Goal: Transaction & Acquisition: Purchase product/service

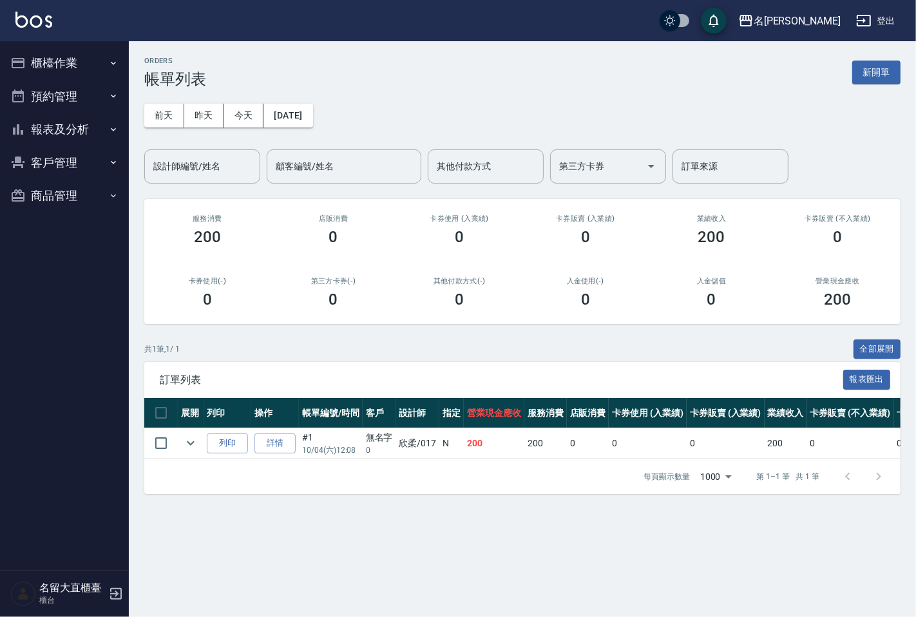
click at [99, 62] on button "櫃檯作業" at bounding box center [64, 62] width 118 height 33
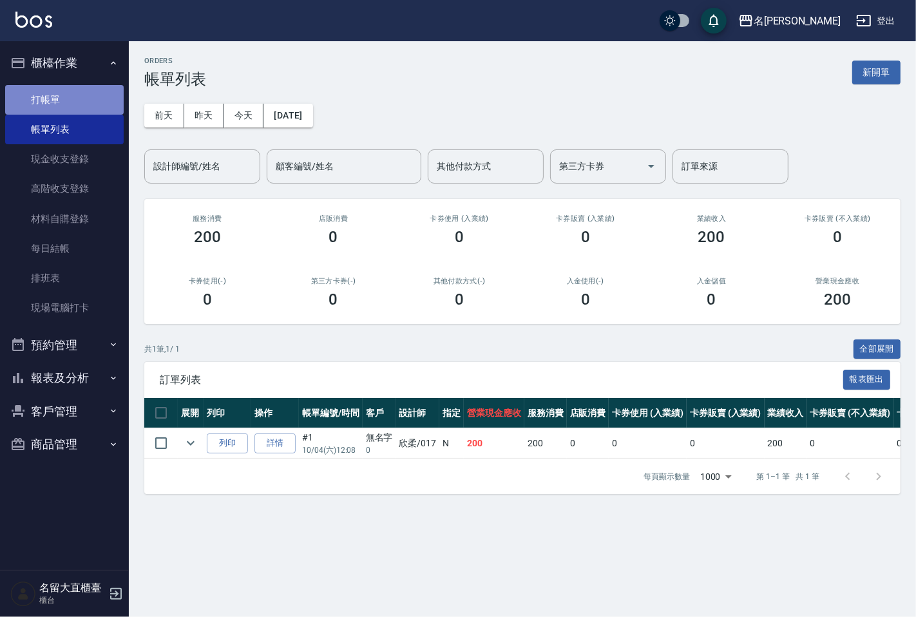
click at [88, 100] on link "打帳單" at bounding box center [64, 100] width 118 height 30
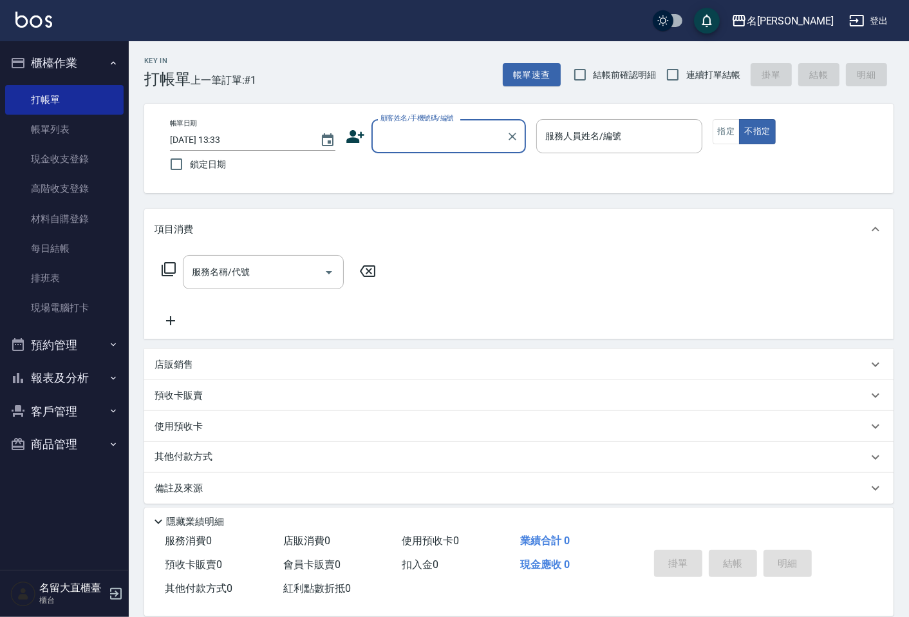
click at [462, 148] on div "顧客姓名/手機號碼/編號" at bounding box center [449, 136] width 155 height 34
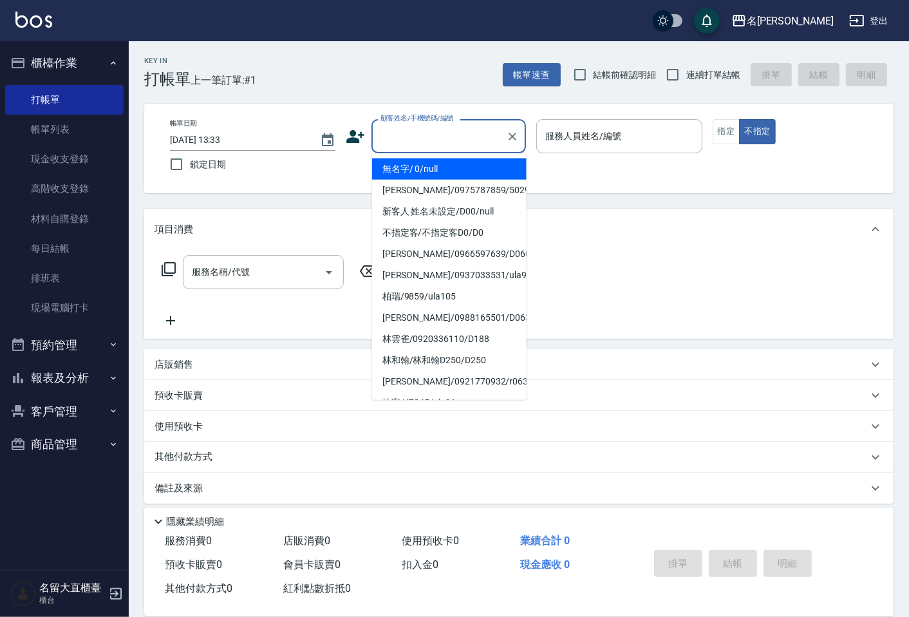
click at [451, 165] on li "無名字/ 0/null" at bounding box center [449, 168] width 155 height 21
type input "無名字/ 0/null"
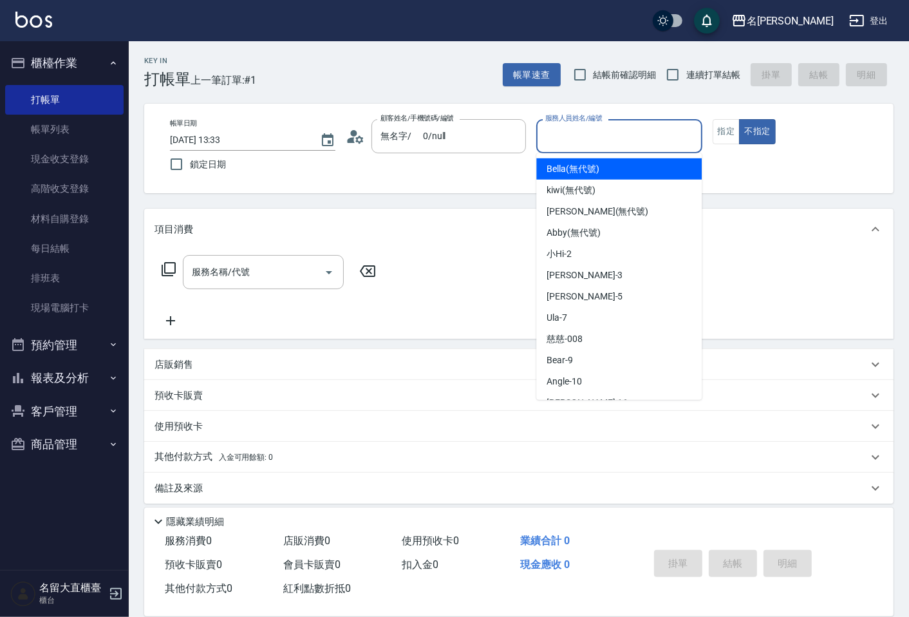
click at [574, 142] on input "服務人員姓名/編號" at bounding box center [619, 136] width 154 height 23
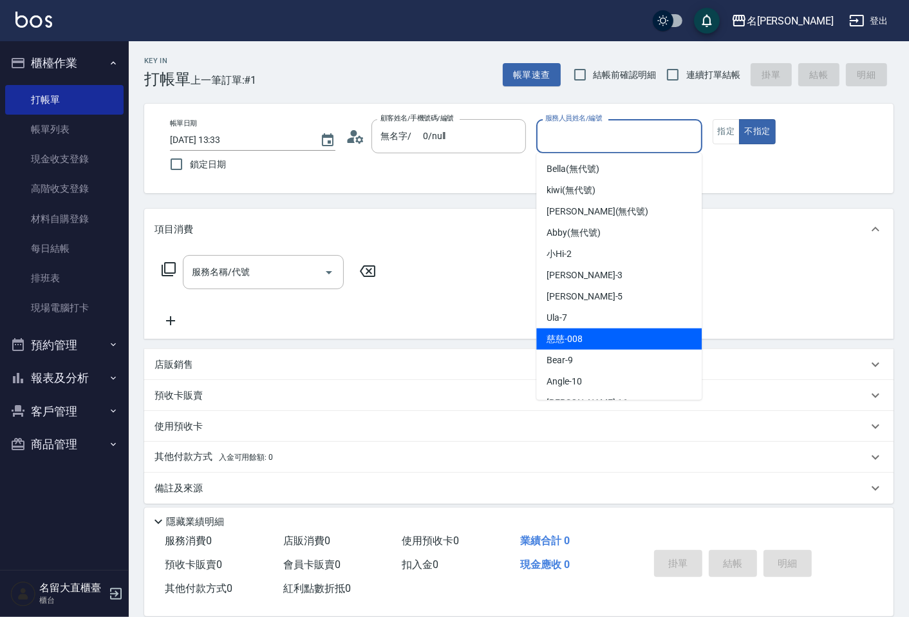
scroll to position [143, 0]
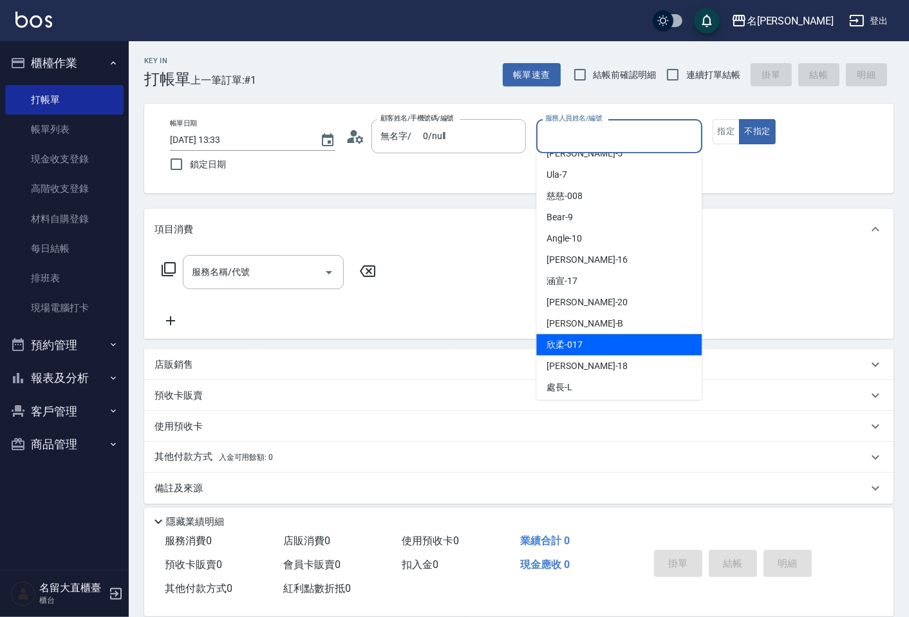
click at [567, 335] on div "欣柔 -017" at bounding box center [618, 344] width 165 height 21
type input "欣柔-017"
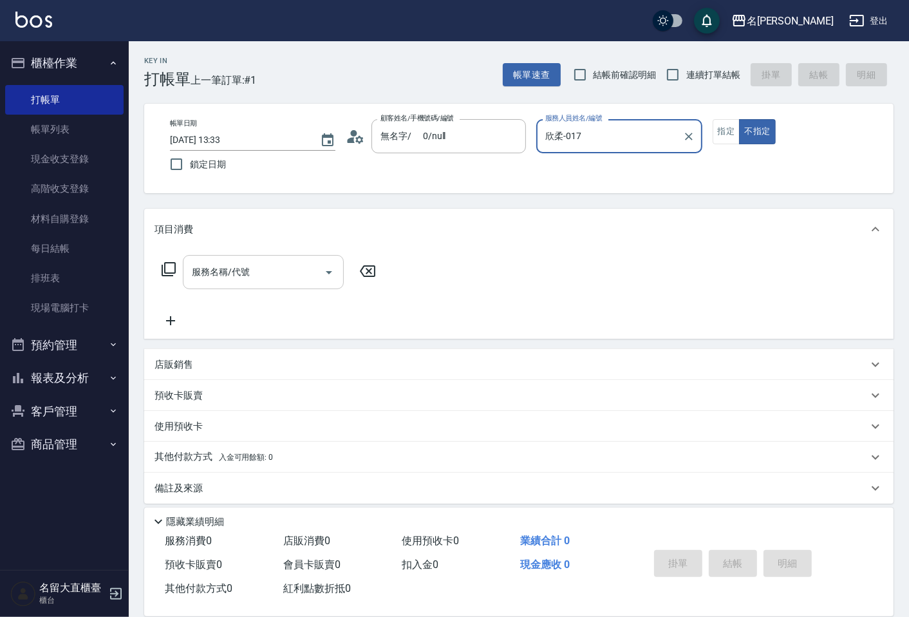
click at [192, 268] on div "服務名稱/代號 服務名稱/代號" at bounding box center [263, 272] width 161 height 34
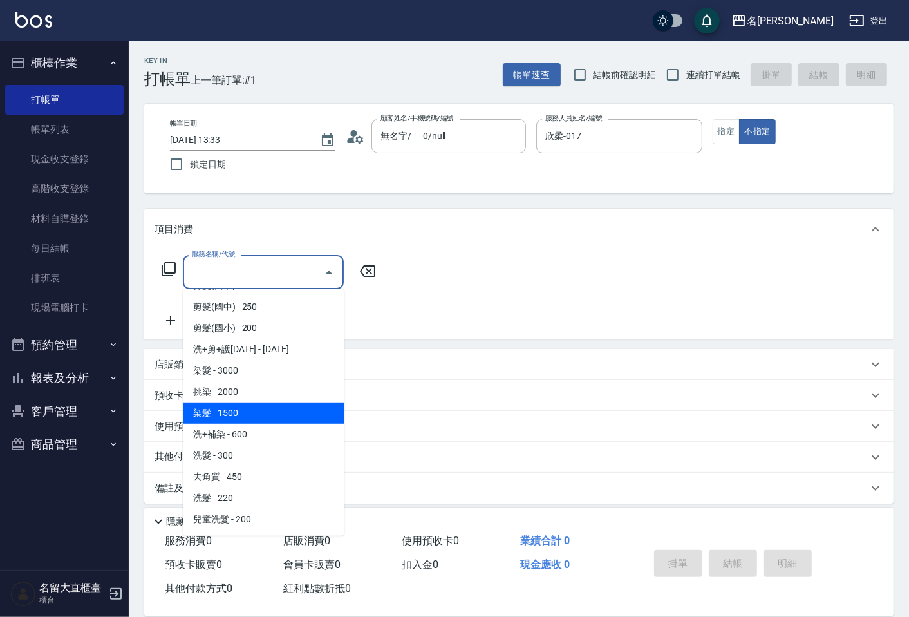
scroll to position [214, 0]
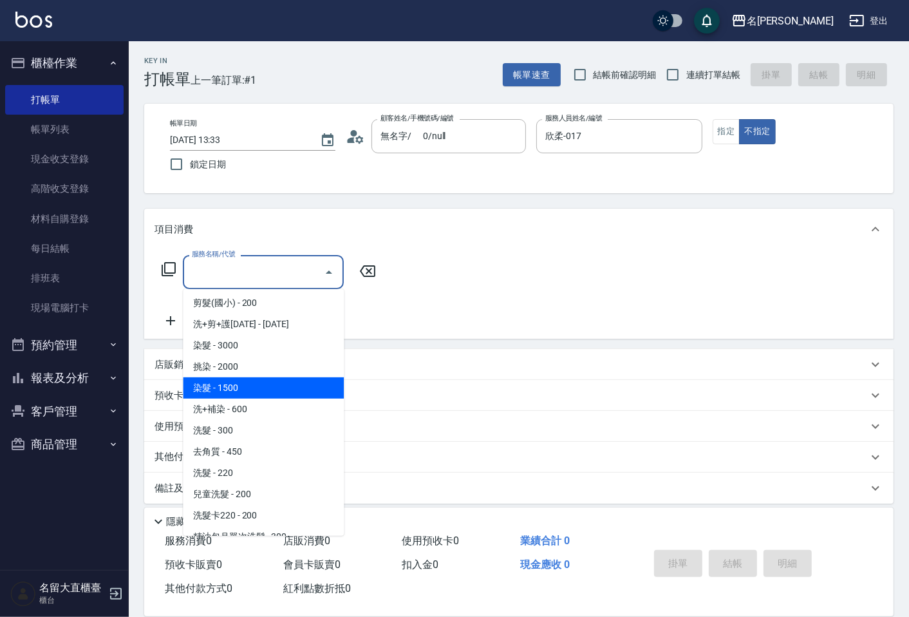
click at [258, 428] on span "洗髮 - 300" at bounding box center [263, 430] width 161 height 21
type input "洗髮(500)"
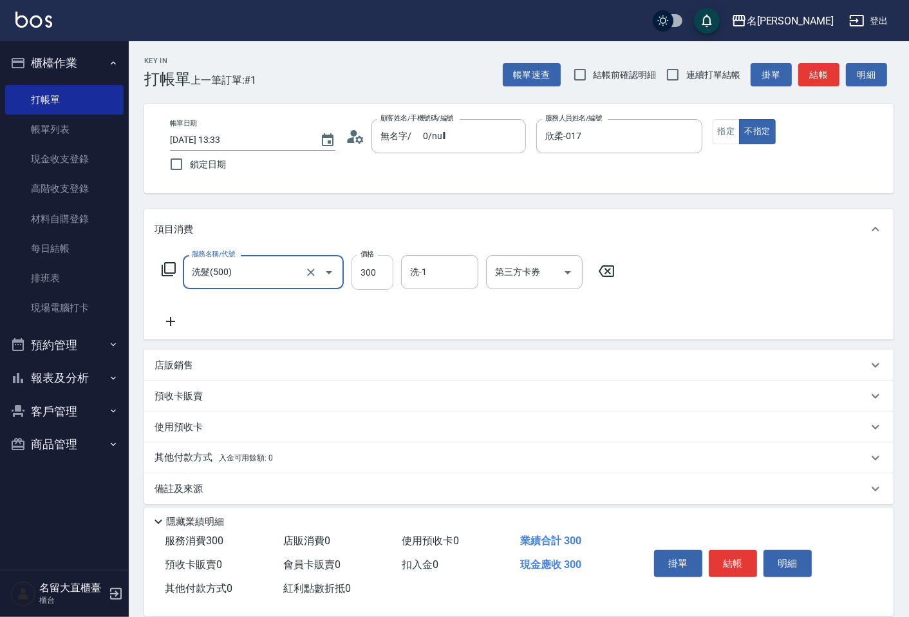
click at [361, 276] on input "300" at bounding box center [373, 272] width 42 height 35
type input "350"
click at [165, 323] on icon at bounding box center [171, 321] width 32 height 15
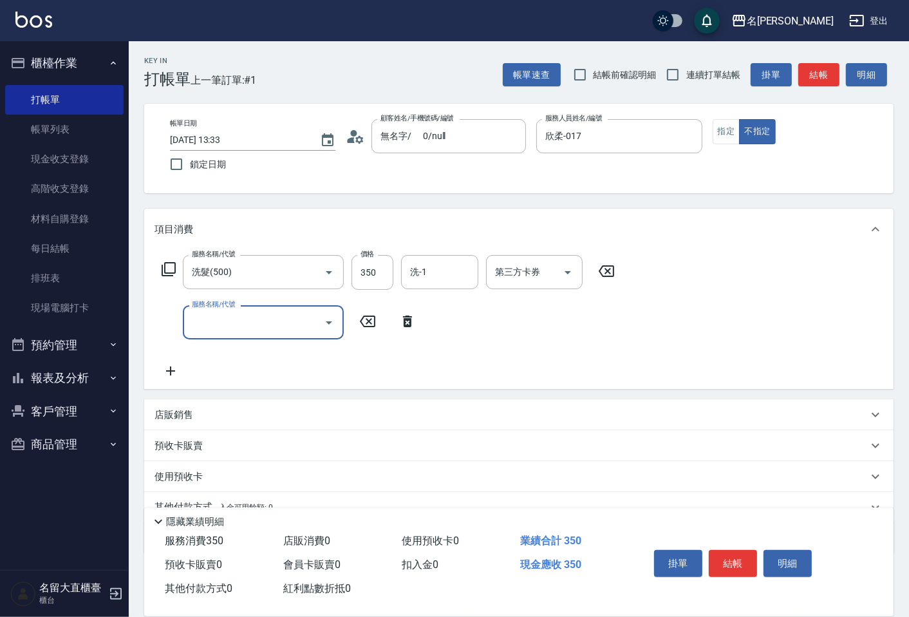
drag, startPoint x: 178, startPoint y: 320, endPoint x: 264, endPoint y: 320, distance: 85.6
click at [181, 320] on div "服務名稱/代號 服務名稱/代號" at bounding box center [289, 322] width 269 height 34
click at [265, 320] on input "服務名稱/代號" at bounding box center [254, 322] width 130 height 23
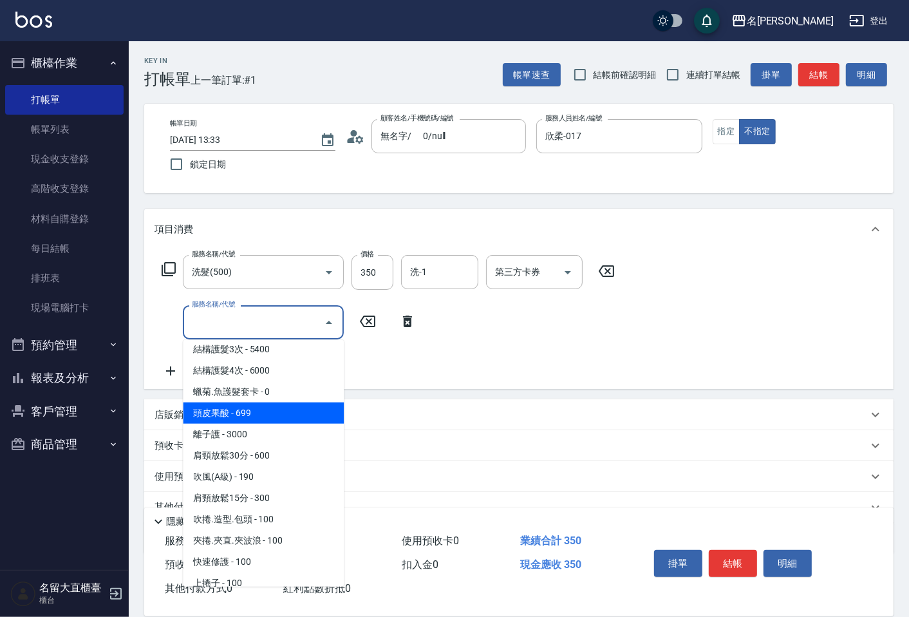
scroll to position [1144, 0]
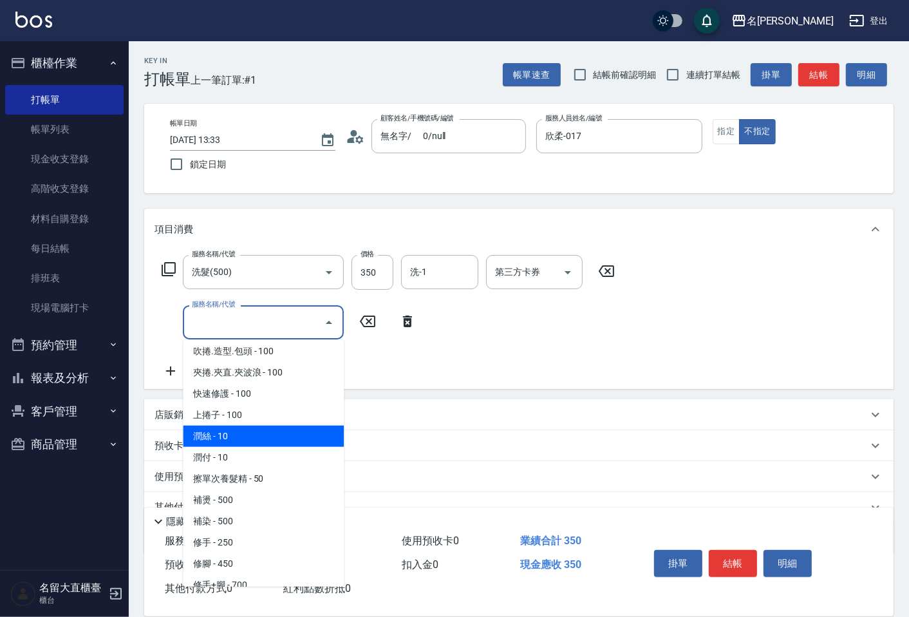
click at [227, 428] on span "潤絲 - 10" at bounding box center [263, 436] width 161 height 21
type input "潤絲(802)"
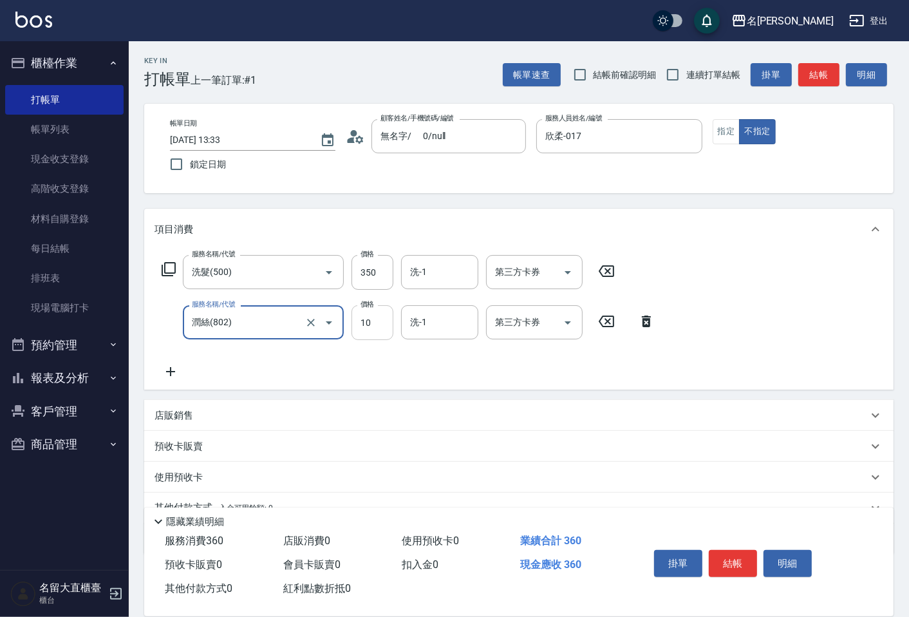
click at [385, 326] on input "10" at bounding box center [373, 322] width 42 height 35
type input "20"
click at [603, 400] on div "店販銷售 服務人員姓名/編號 服務人員姓名/編號 商品代號/名稱 商品代號/名稱" at bounding box center [518, 415] width 749 height 31
click at [729, 556] on button "結帳" at bounding box center [733, 563] width 48 height 27
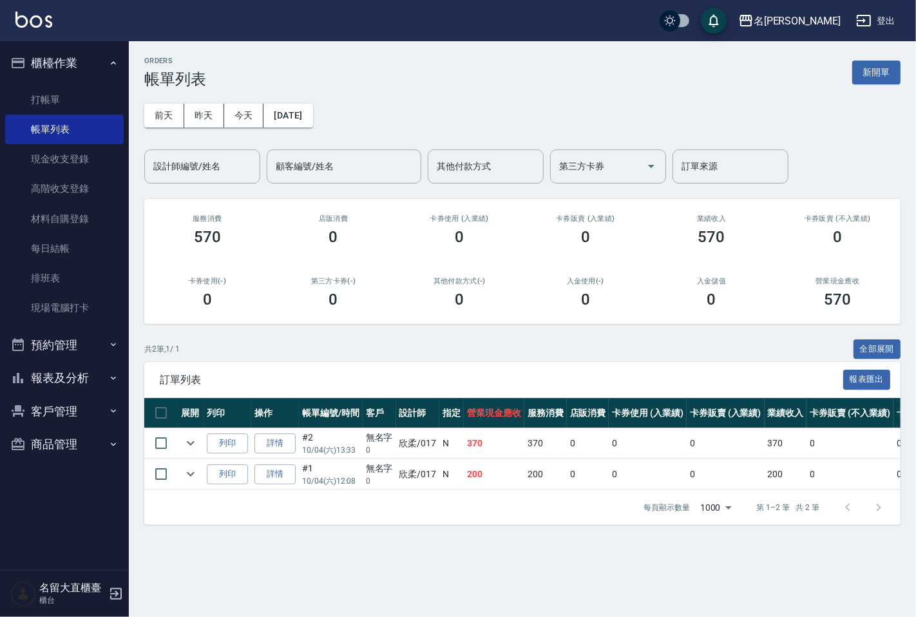
drag, startPoint x: 0, startPoint y: 149, endPoint x: 0, endPoint y: 142, distance: 7.1
drag, startPoint x: 0, startPoint y: 142, endPoint x: 15, endPoint y: 104, distance: 41.0
click at [15, 105] on link "打帳單" at bounding box center [64, 100] width 118 height 30
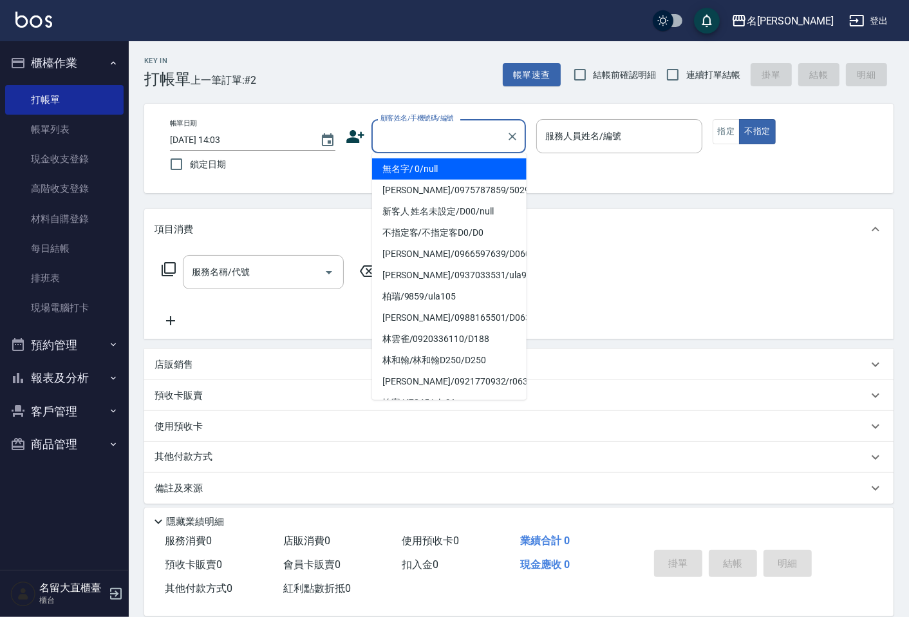
click at [409, 134] on input "顧客姓名/手機號碼/編號" at bounding box center [439, 136] width 124 height 23
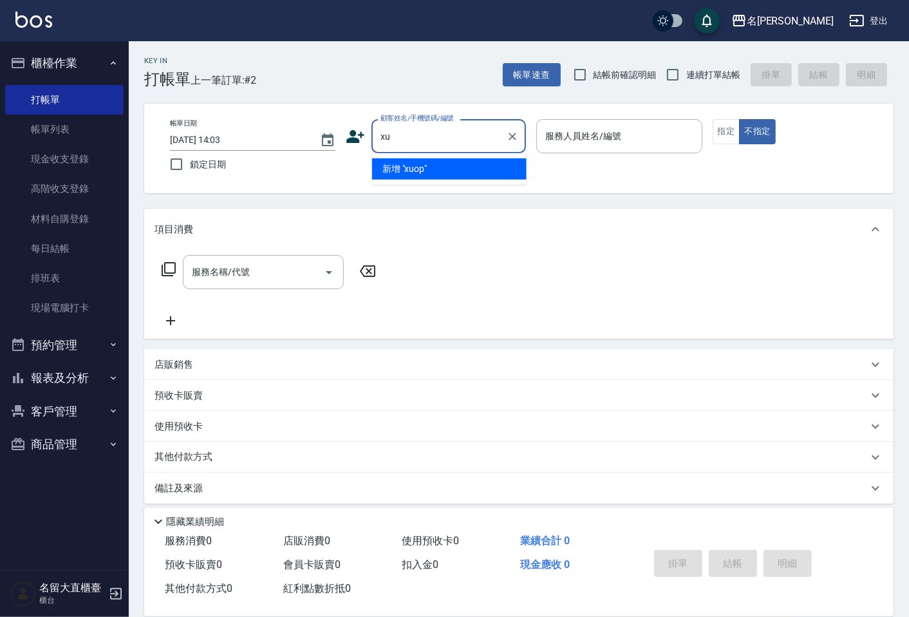
type input "x"
type input "[PERSON_NAME]"
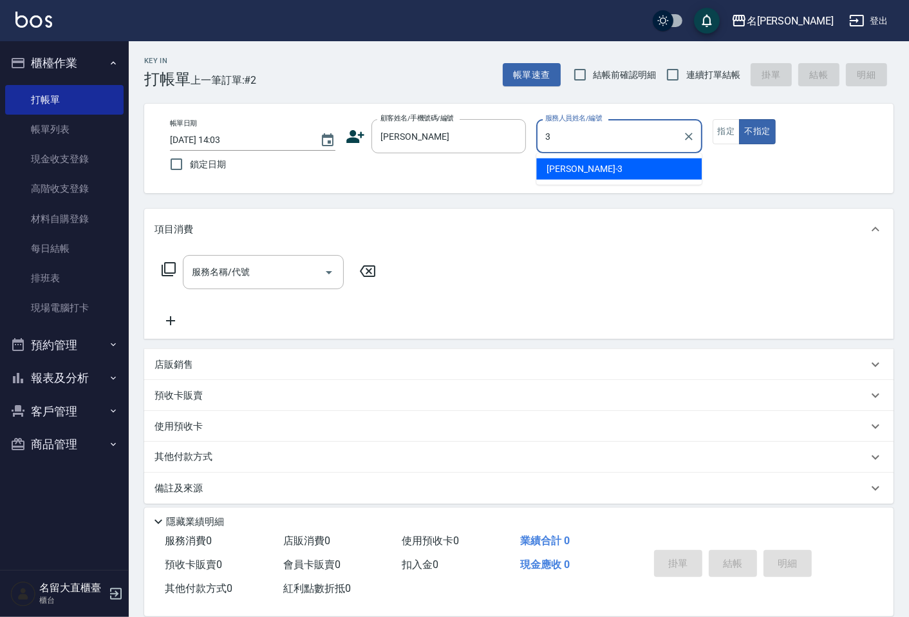
type input "[PERSON_NAME]3"
type button "false"
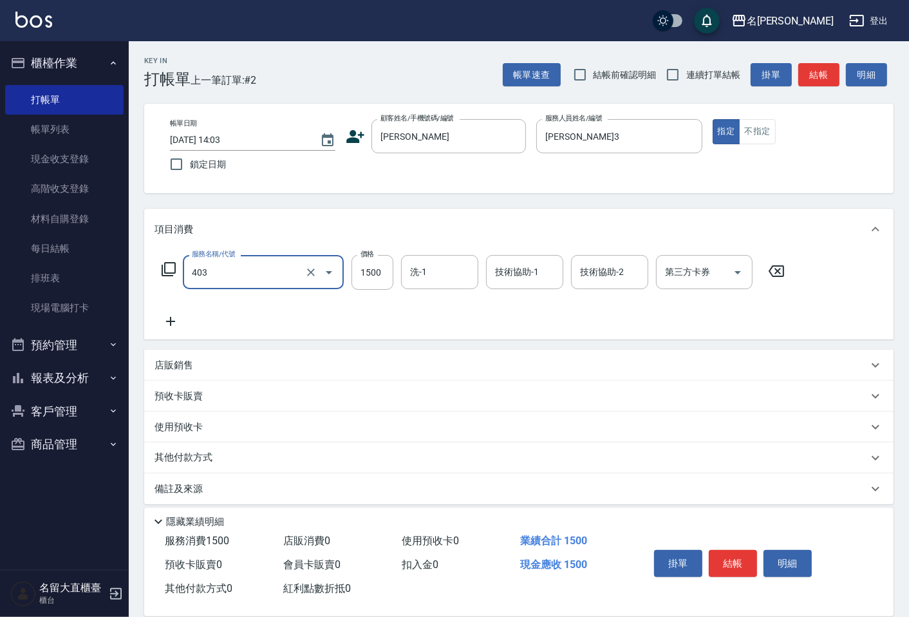
type input "染髮(403)"
type input "2000"
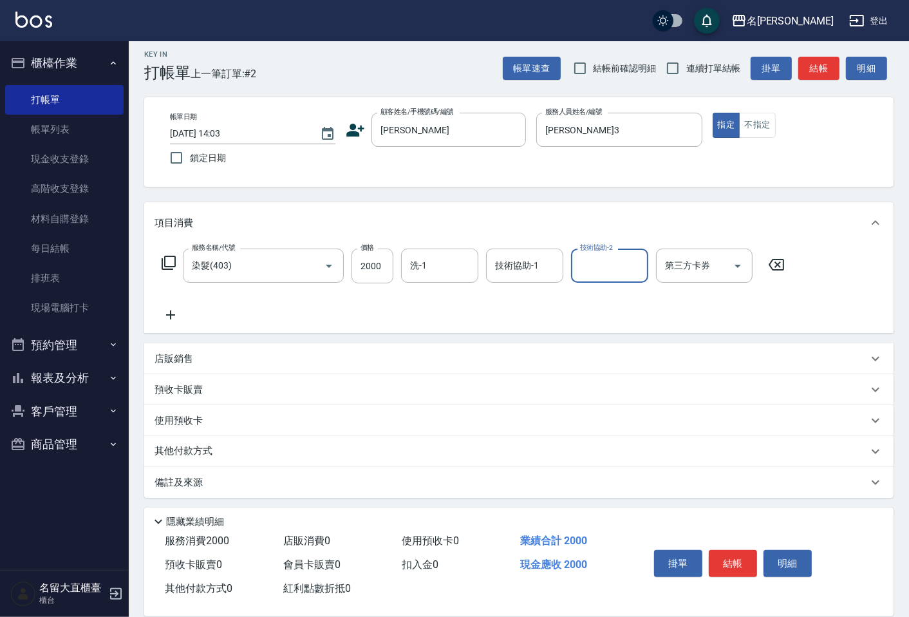
scroll to position [9, 0]
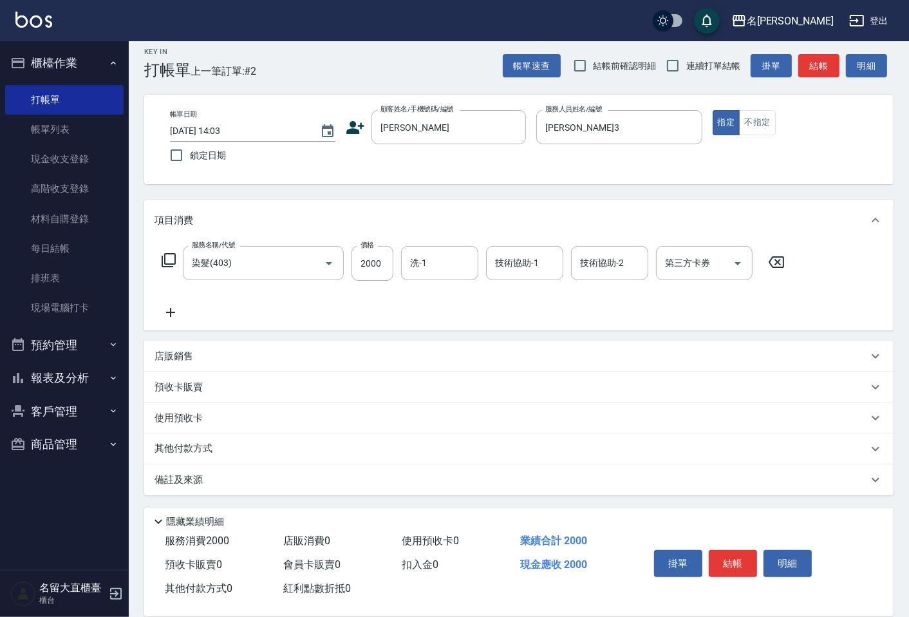
click at [187, 448] on p "其他付款方式" at bounding box center [187, 449] width 64 height 14
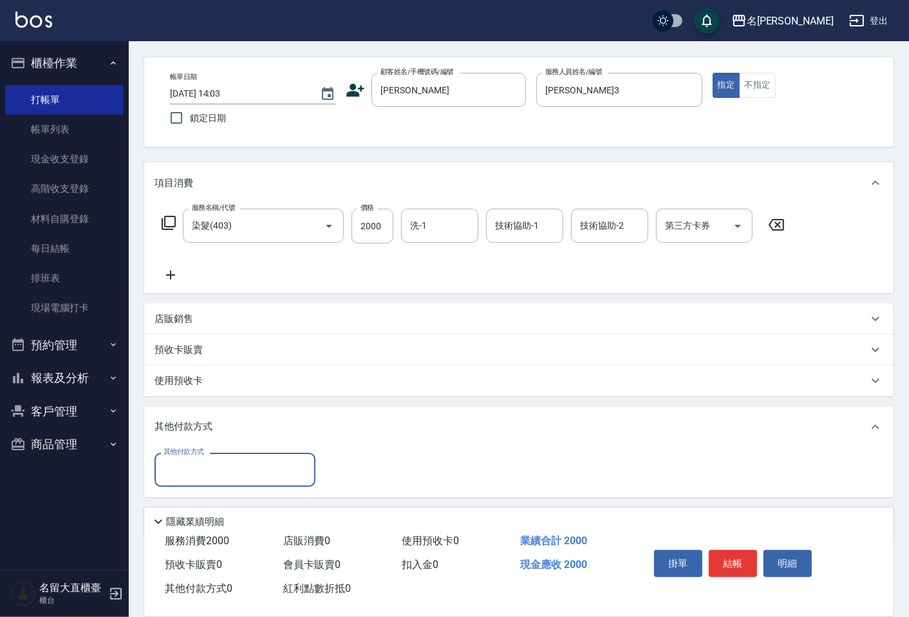
scroll to position [80, 0]
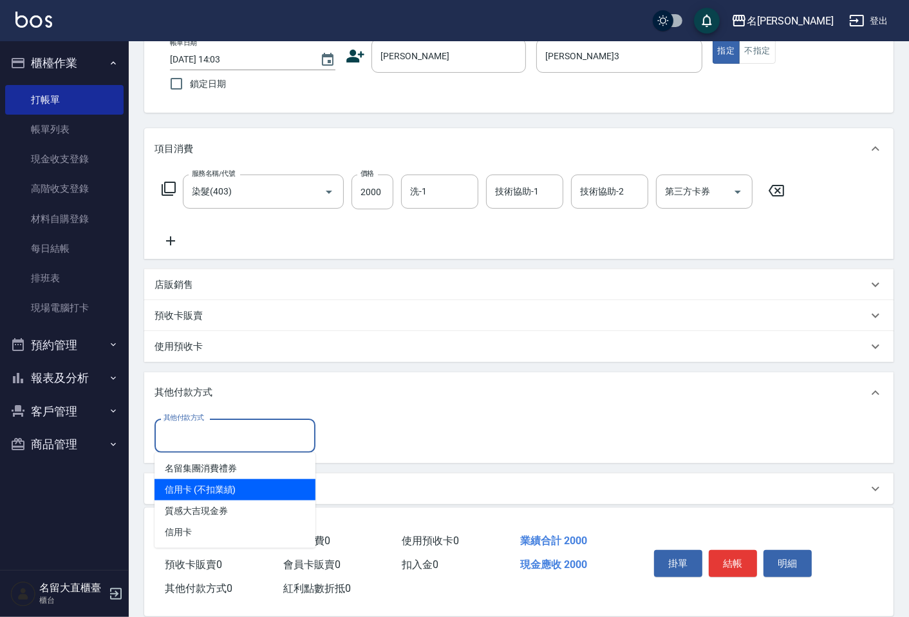
type input "信用卡 (不扣業績)"
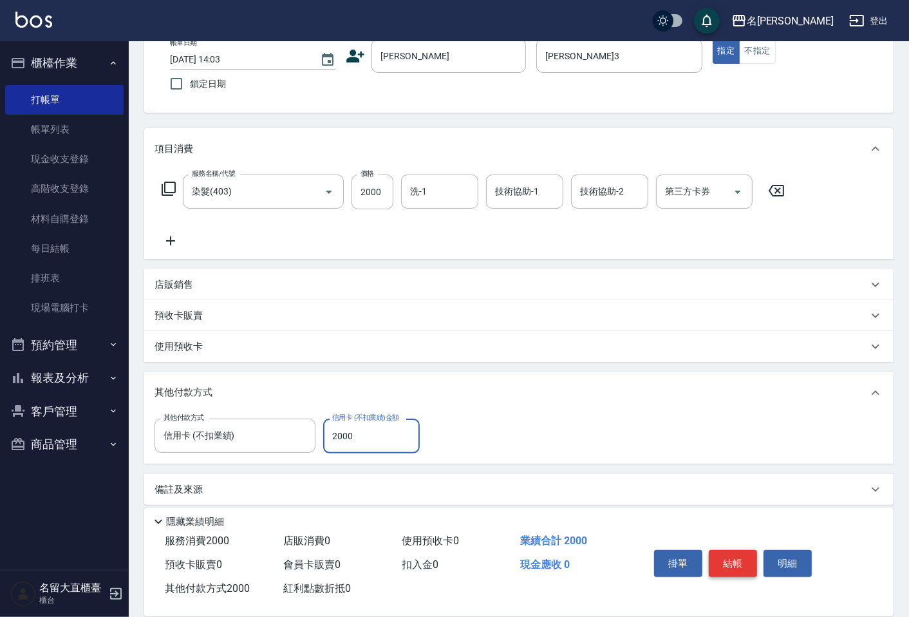
type input "2000"
click at [751, 573] on button "結帳" at bounding box center [733, 563] width 48 height 27
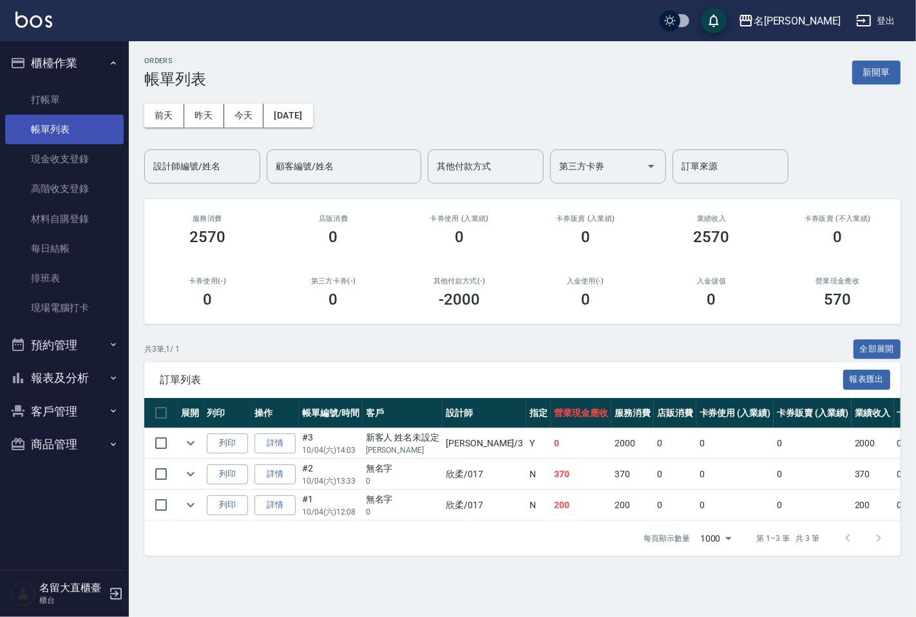
click at [90, 121] on link "帳單列表" at bounding box center [64, 130] width 118 height 30
click at [169, 169] on input "設計師編號/姓名" at bounding box center [202, 166] width 104 height 23
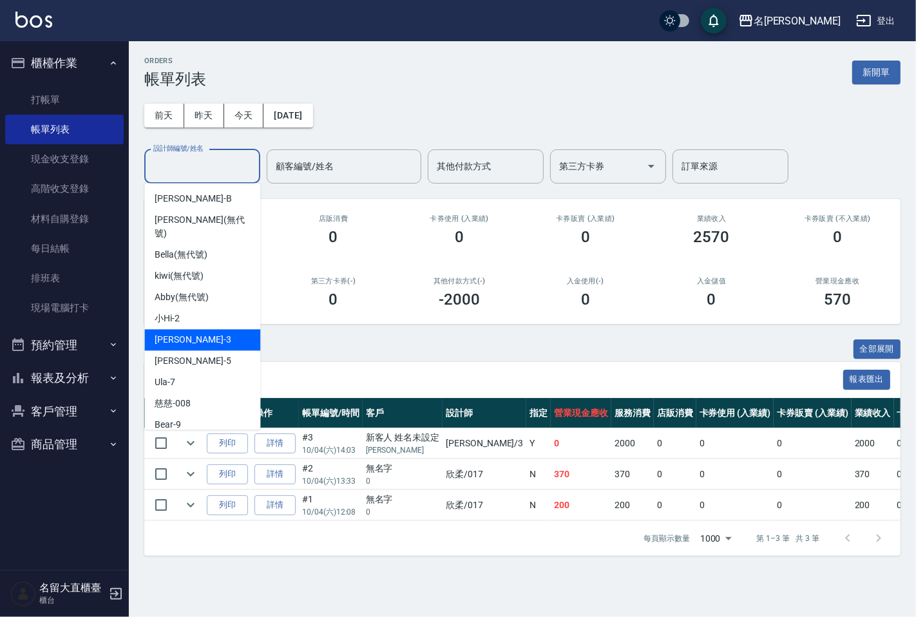
click at [170, 333] on span "[PERSON_NAME]3" at bounding box center [193, 340] width 76 height 14
type input "[PERSON_NAME]3"
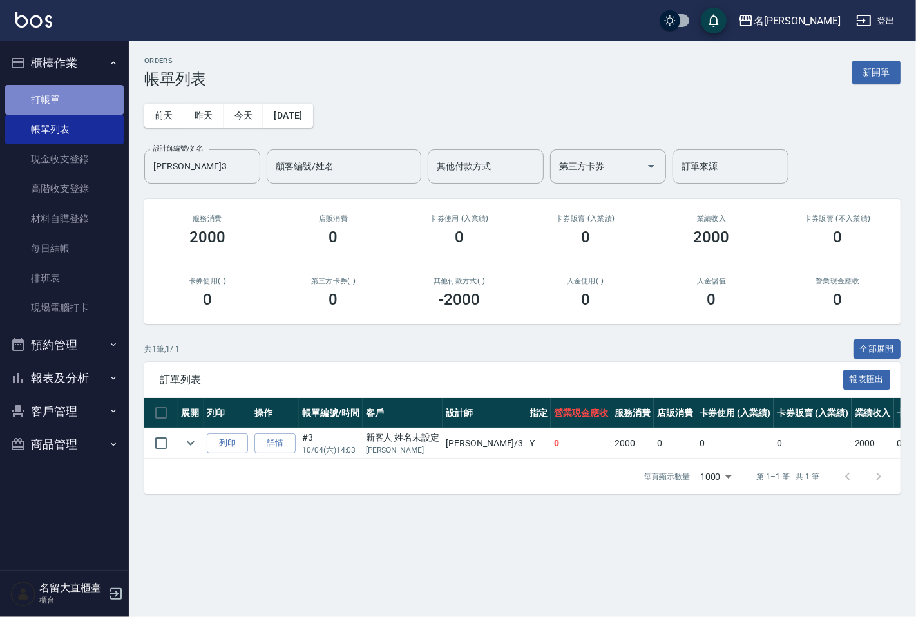
click at [97, 105] on link "打帳單" at bounding box center [64, 100] width 118 height 30
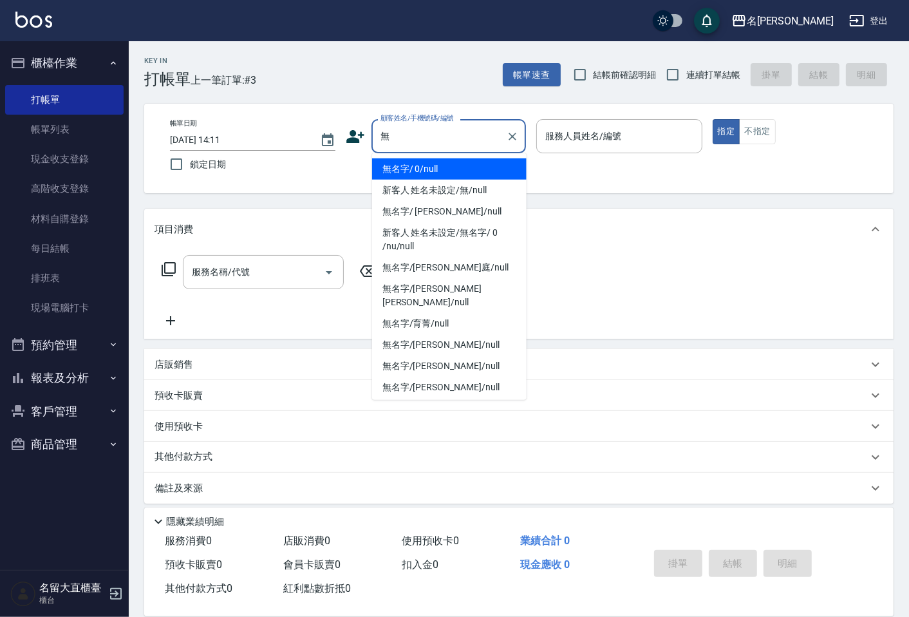
type input "無名字/ 0/null"
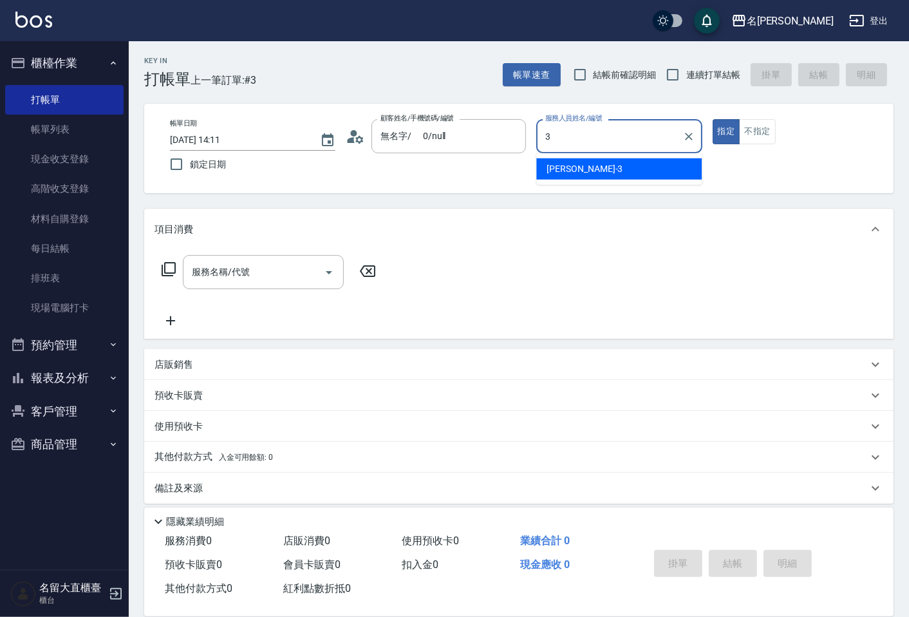
type input "[PERSON_NAME]3"
type button "true"
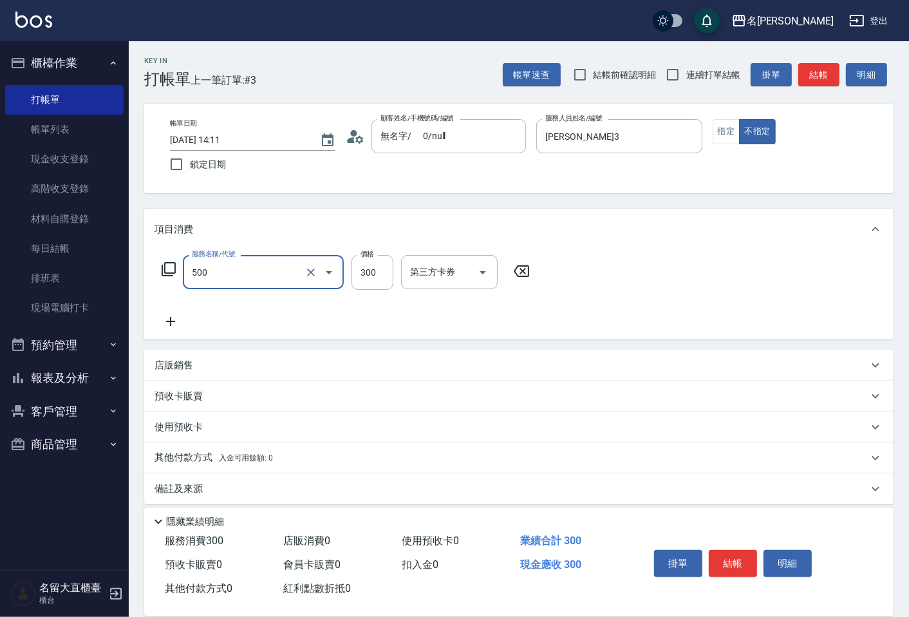
type input "洗髮(500)"
type input "350"
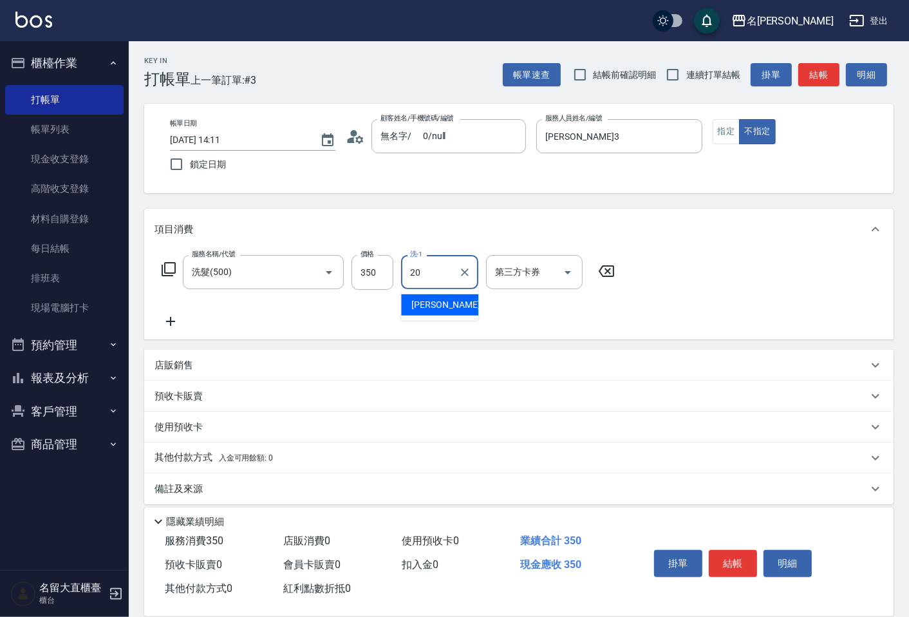
type input "詩雅-20"
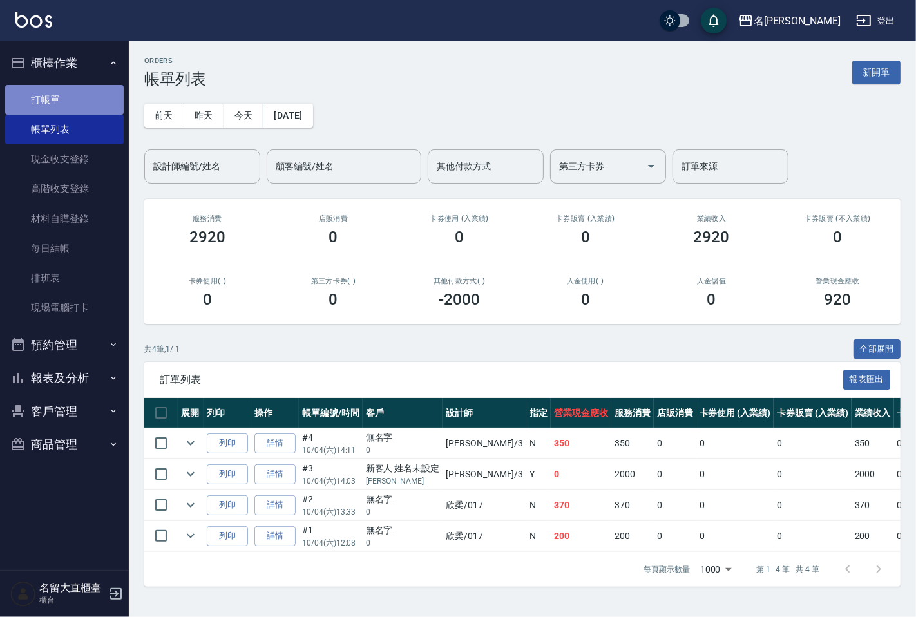
click at [92, 102] on link "打帳單" at bounding box center [64, 100] width 118 height 30
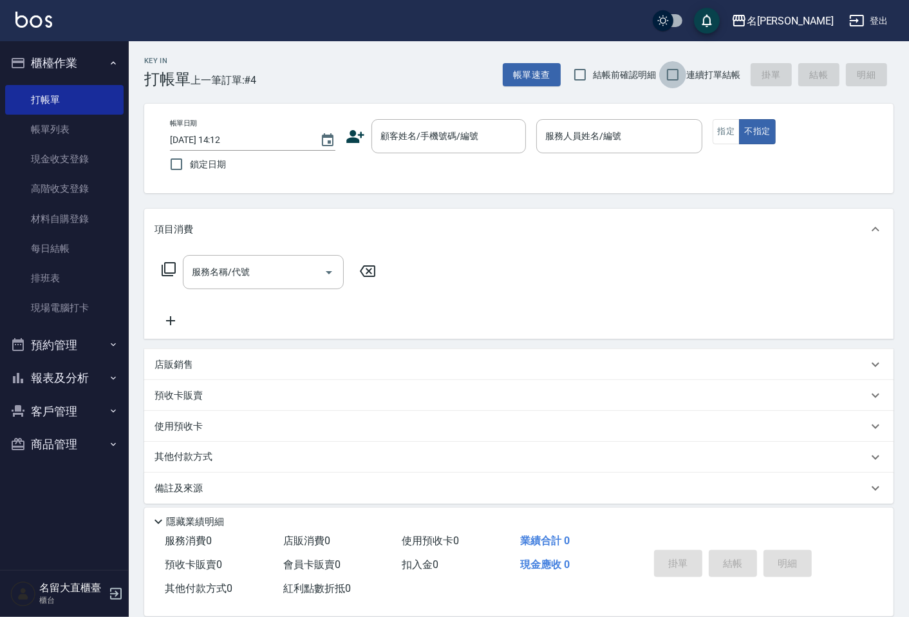
click at [670, 73] on input "連續打單結帳" at bounding box center [672, 74] width 27 height 27
checkbox input "true"
click at [104, 126] on link "帳單列表" at bounding box center [64, 130] width 118 height 30
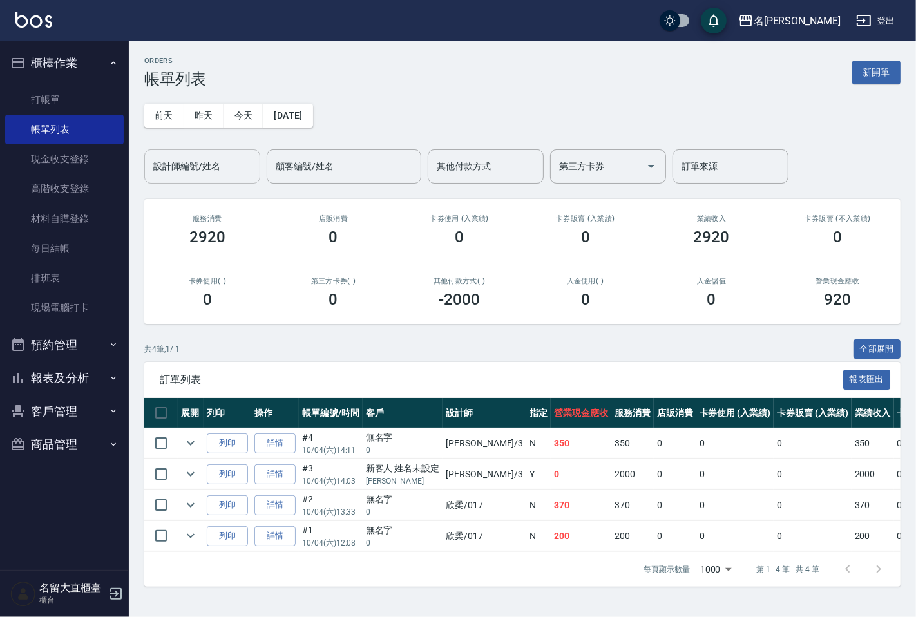
click at [183, 153] on div "設計師編號/姓名" at bounding box center [202, 166] width 116 height 34
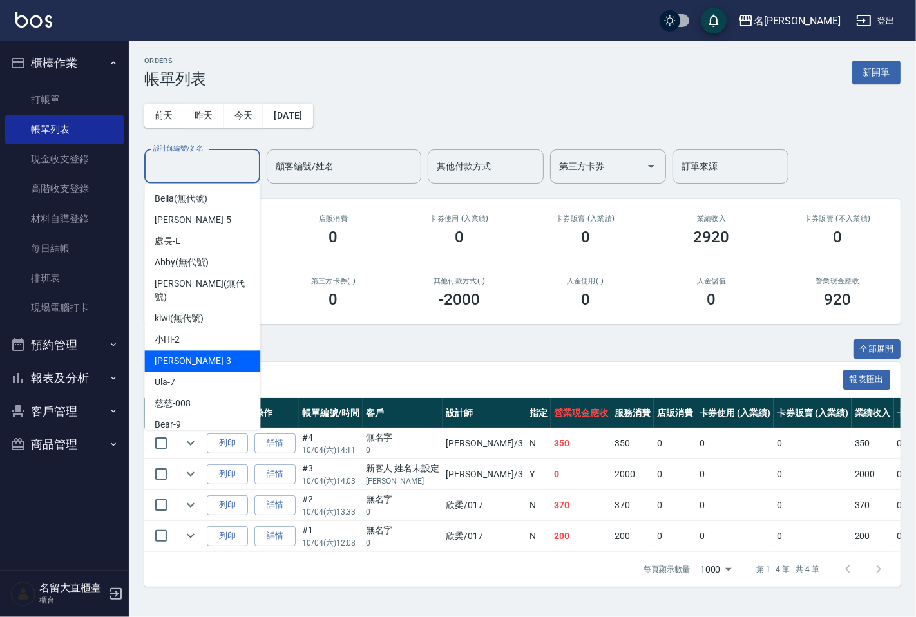
click at [183, 354] on span "[PERSON_NAME]3" at bounding box center [193, 361] width 76 height 14
type input "[PERSON_NAME]3"
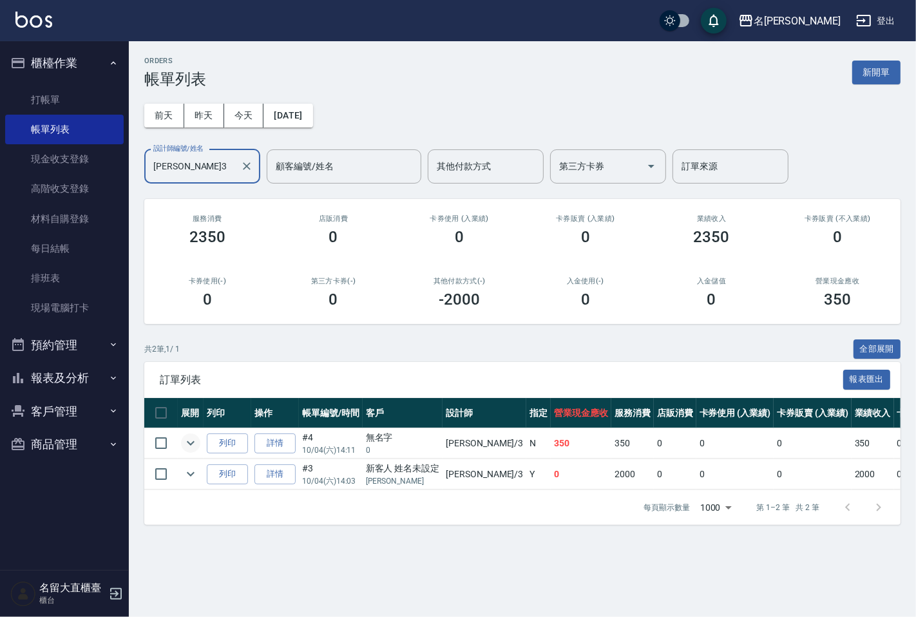
click at [190, 442] on icon "expand row" at bounding box center [190, 442] width 15 height 15
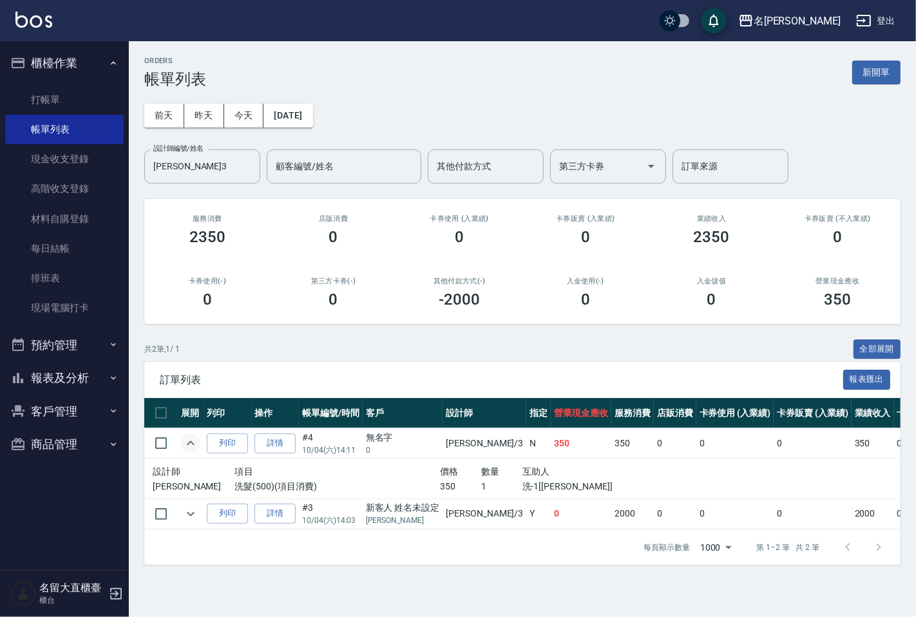
click at [190, 442] on icon "expand row" at bounding box center [191, 442] width 8 height 5
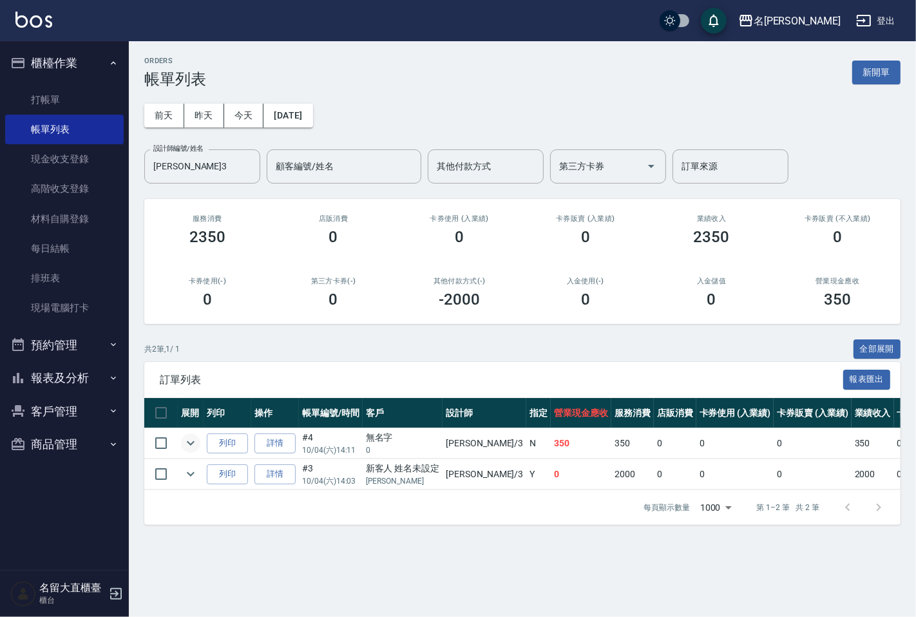
click at [77, 406] on button "客戶管理" at bounding box center [64, 411] width 118 height 33
click at [60, 438] on link "客戶列表" at bounding box center [64, 448] width 118 height 30
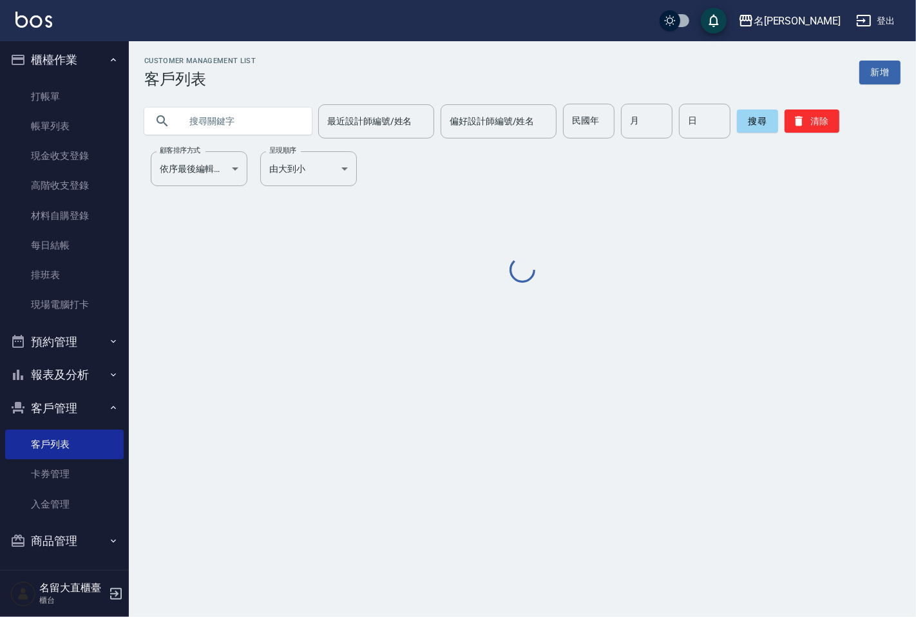
scroll to position [5, 0]
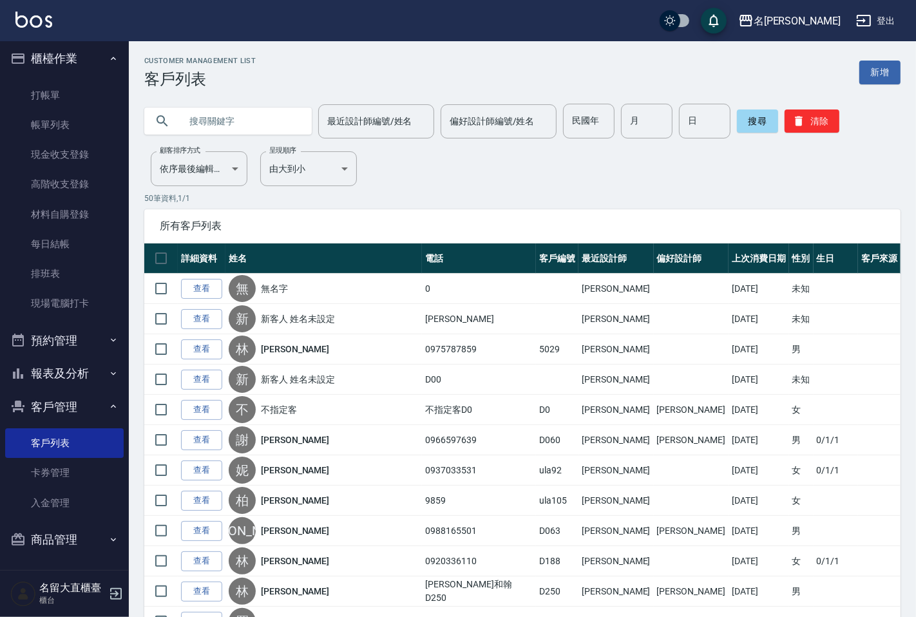
click at [225, 122] on input "text" at bounding box center [240, 121] width 121 height 35
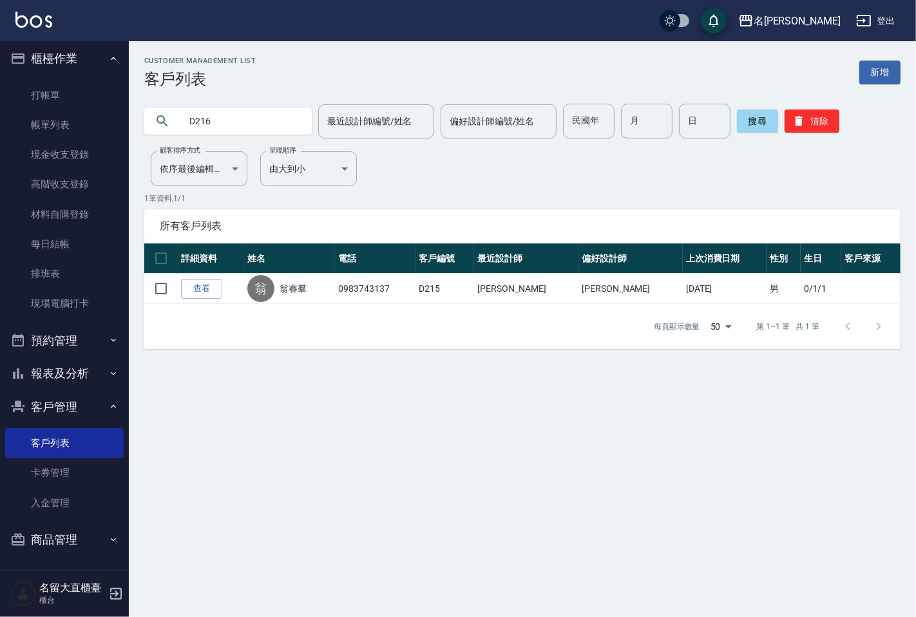
type input "D216"
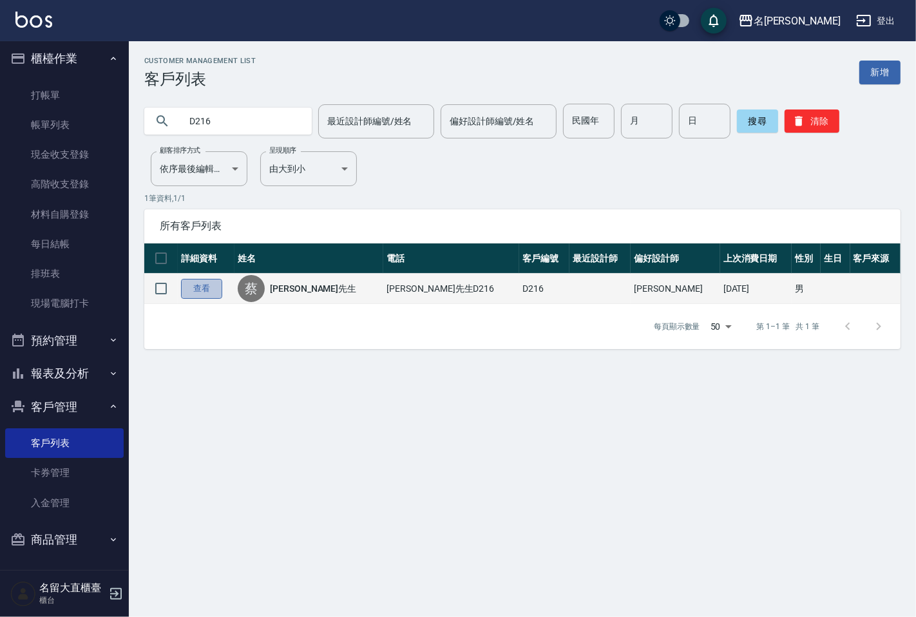
click at [205, 297] on link "查看" at bounding box center [201, 289] width 41 height 20
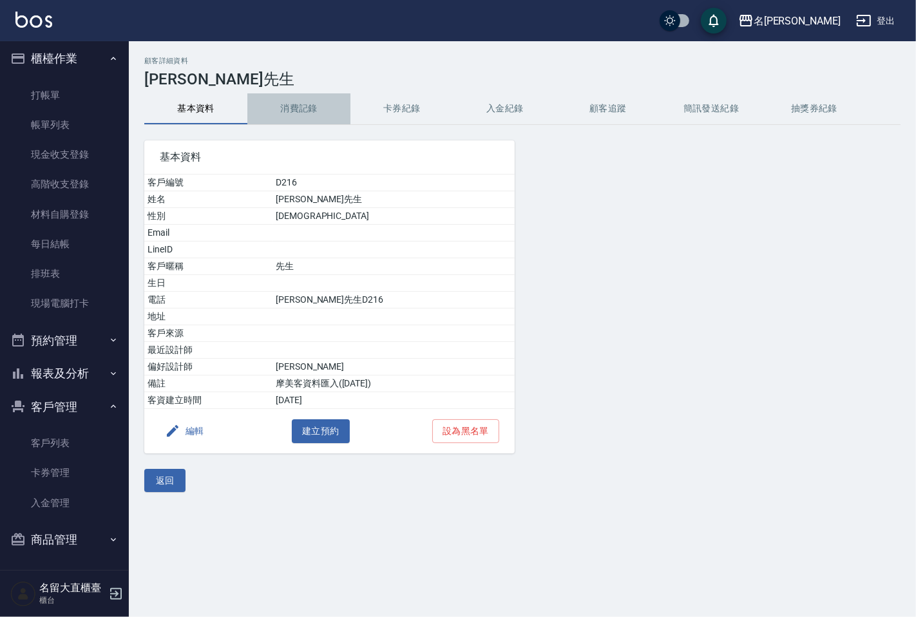
click at [271, 111] on button "消費記錄" at bounding box center [298, 108] width 103 height 31
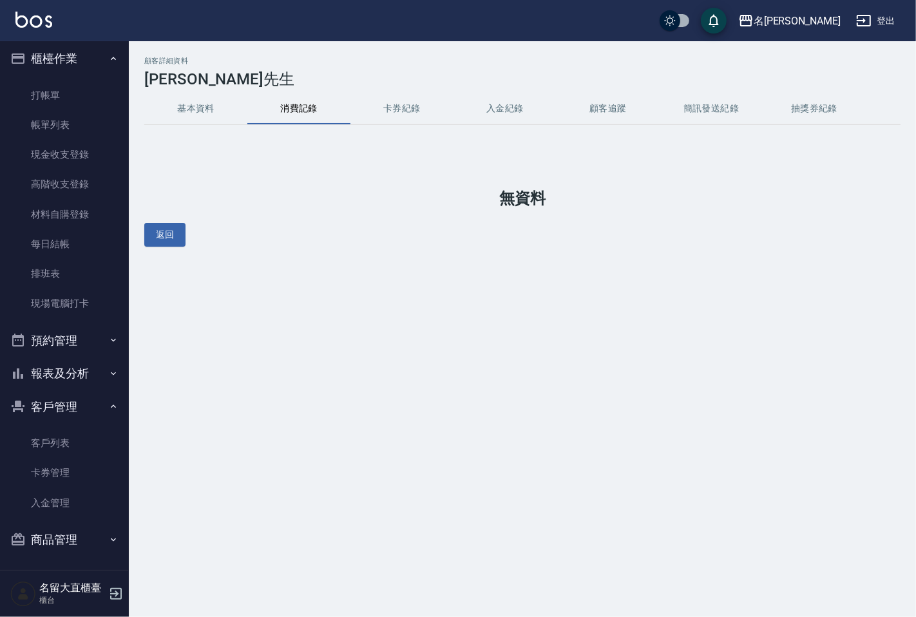
click at [222, 111] on button "基本資料" at bounding box center [195, 108] width 103 height 31
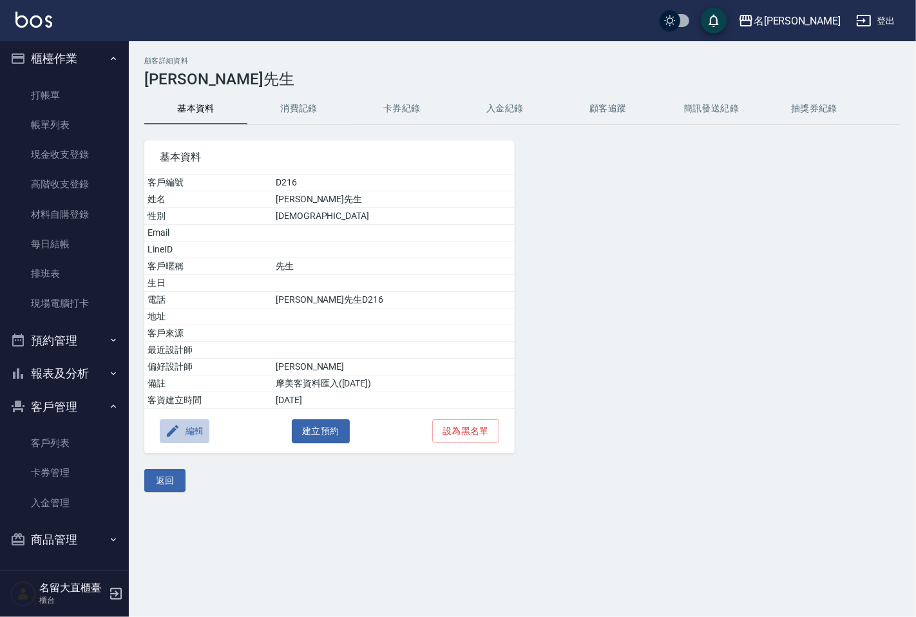
click at [204, 430] on button "編輯" at bounding box center [185, 431] width 50 height 24
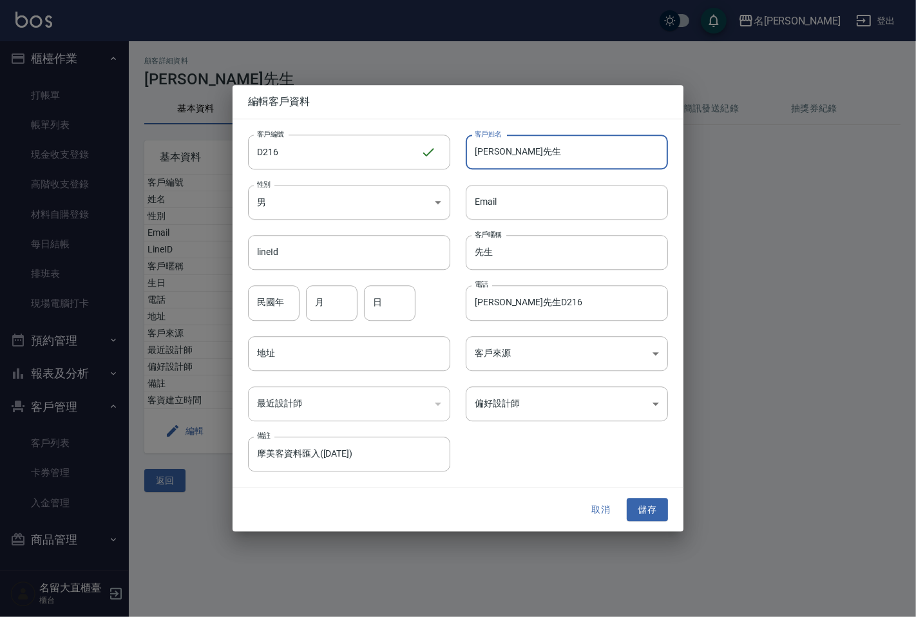
click at [490, 159] on input "[PERSON_NAME]先生" at bounding box center [567, 152] width 202 height 35
type input "[PERSON_NAME]"
click at [476, 246] on input "先生" at bounding box center [567, 253] width 202 height 35
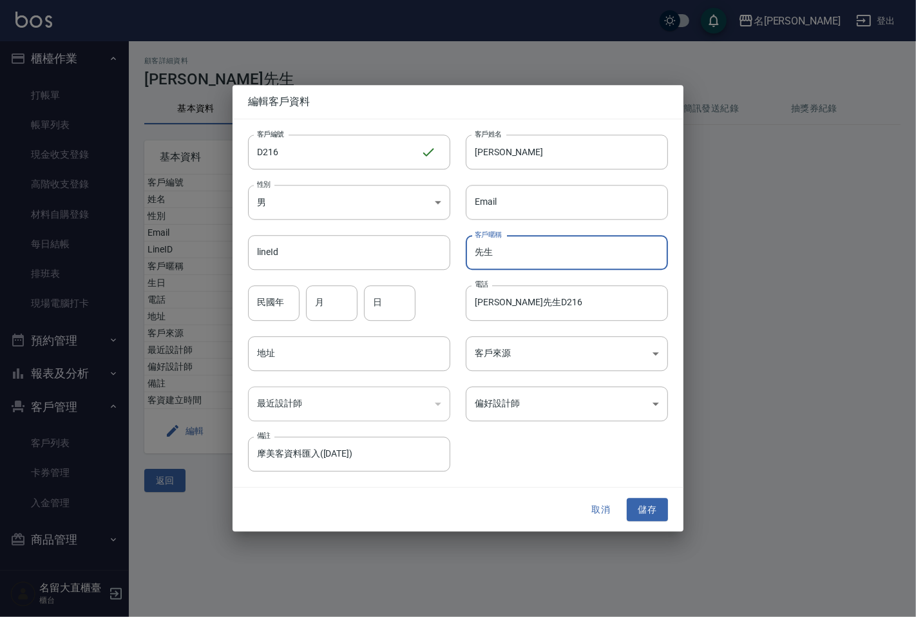
click at [476, 246] on input "先生" at bounding box center [567, 253] width 202 height 35
click at [476, 248] on input "先生" at bounding box center [567, 253] width 202 height 35
type input "紫程"
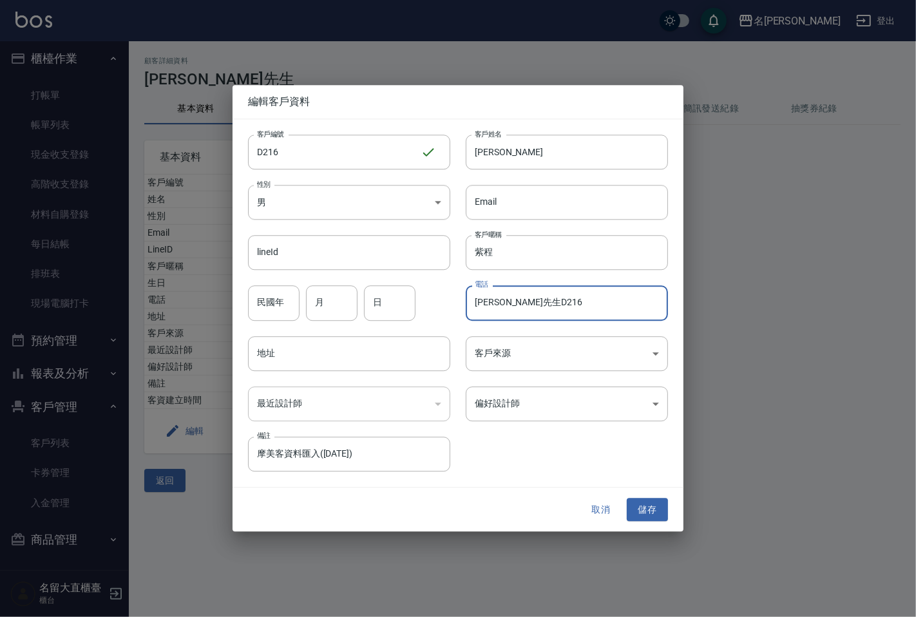
click at [549, 296] on input "[PERSON_NAME]先生D216" at bounding box center [567, 303] width 202 height 35
type input "0911003579"
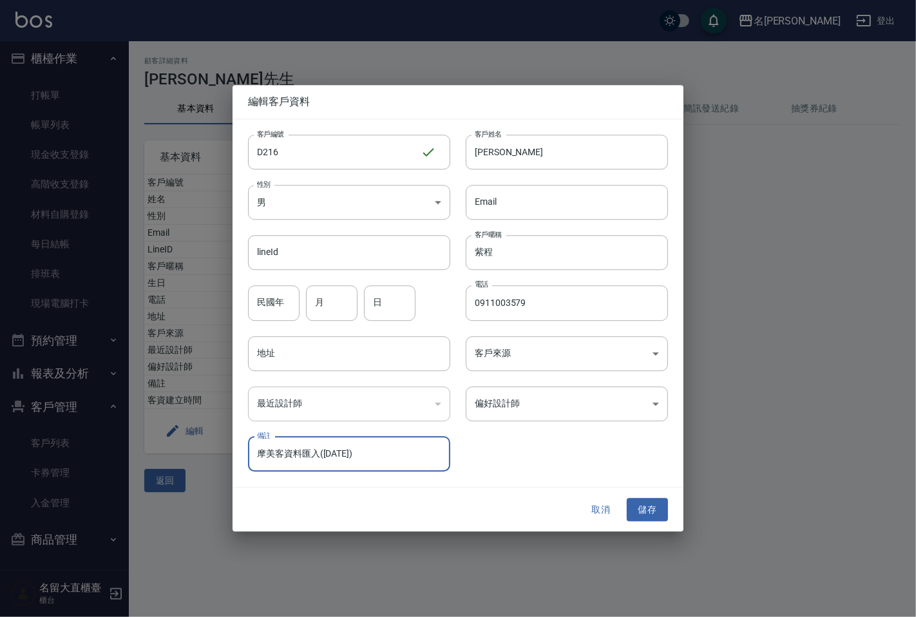
click at [390, 447] on input "摩美客資料匯入([DATE])" at bounding box center [349, 454] width 202 height 35
type input "摩"
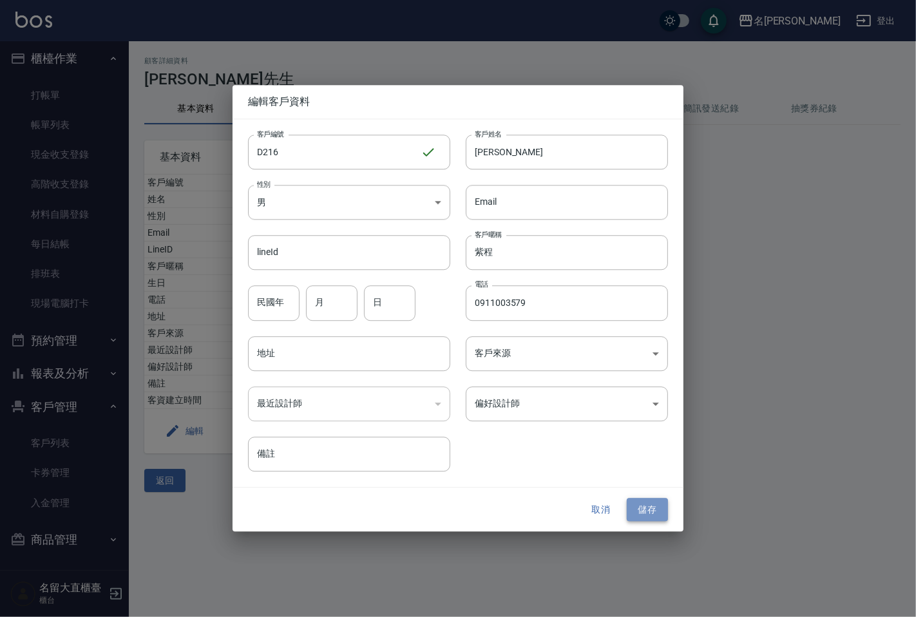
click at [632, 502] on button "儲存" at bounding box center [646, 510] width 41 height 24
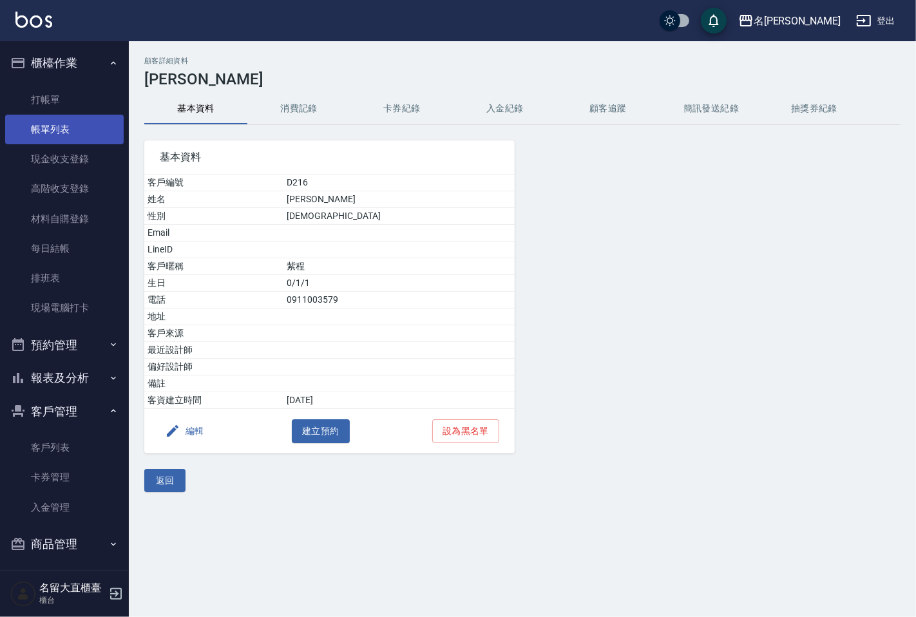
click at [68, 120] on link "帳單列表" at bounding box center [64, 130] width 118 height 30
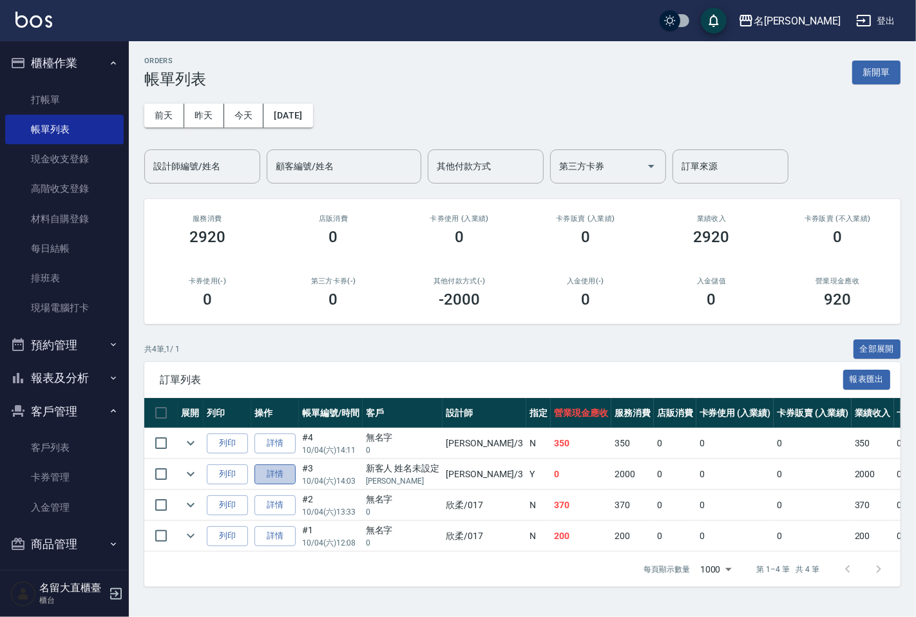
click at [284, 469] on link "詳情" at bounding box center [274, 474] width 41 height 20
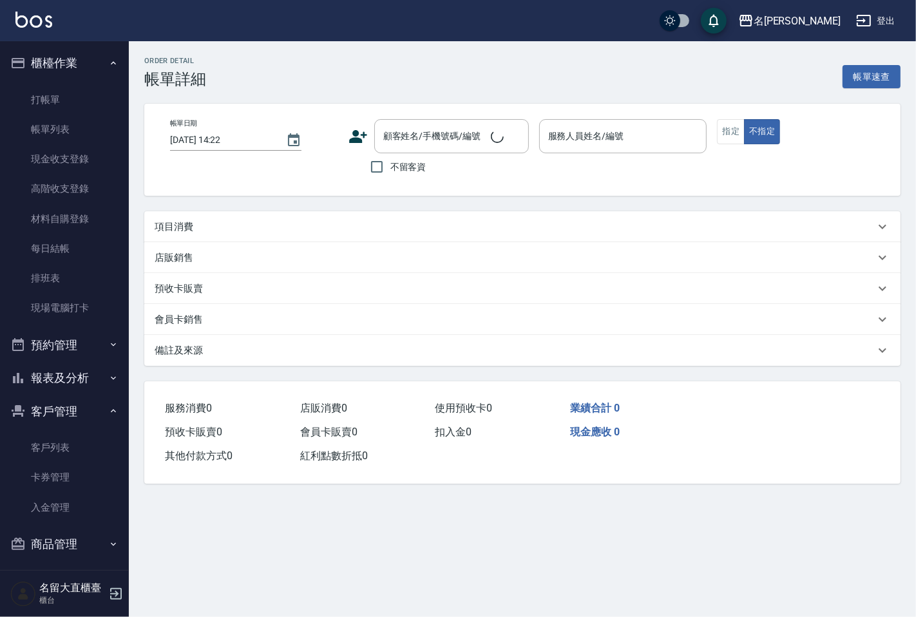
type input "[DATE] 14:03"
type input "[PERSON_NAME]3"
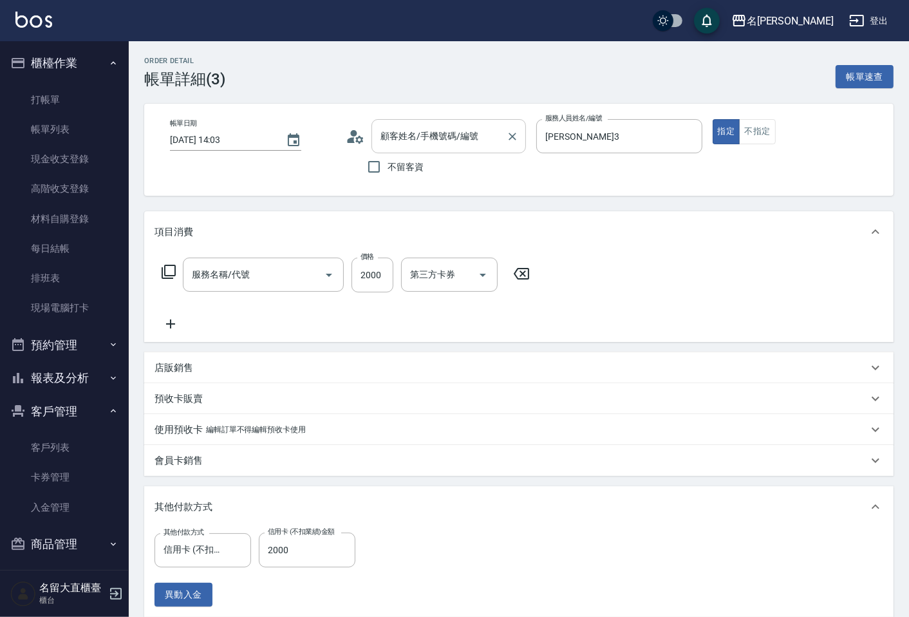
type input "新客人 姓名未設定/[PERSON_NAME]/null"
type input "染髮(403)"
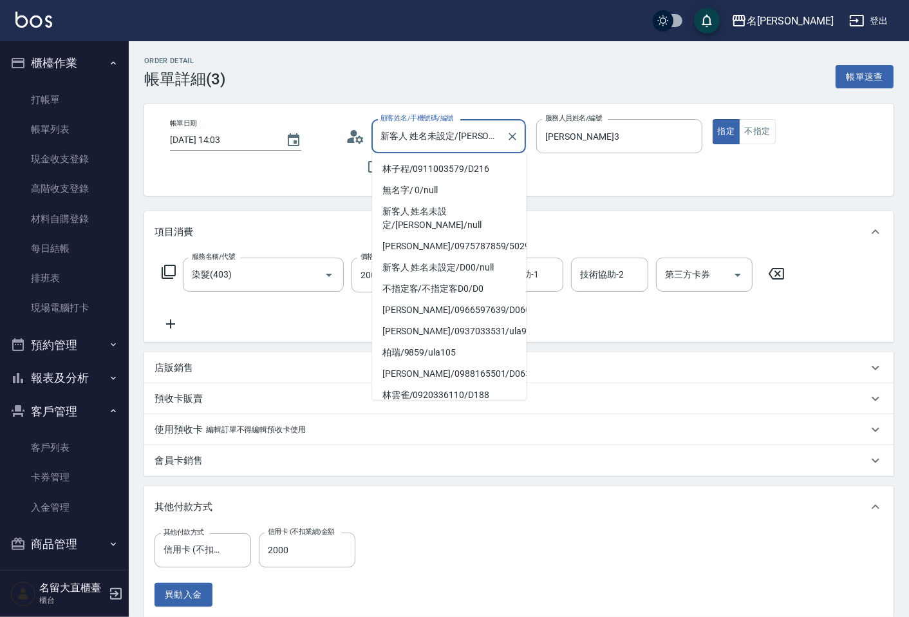
click at [435, 146] on input "新客人 姓名未設定/[PERSON_NAME]/null" at bounding box center [439, 136] width 124 height 23
click at [437, 173] on li "林子程/0911003579/D216" at bounding box center [449, 168] width 155 height 21
type input "林子程/0911003579/D216"
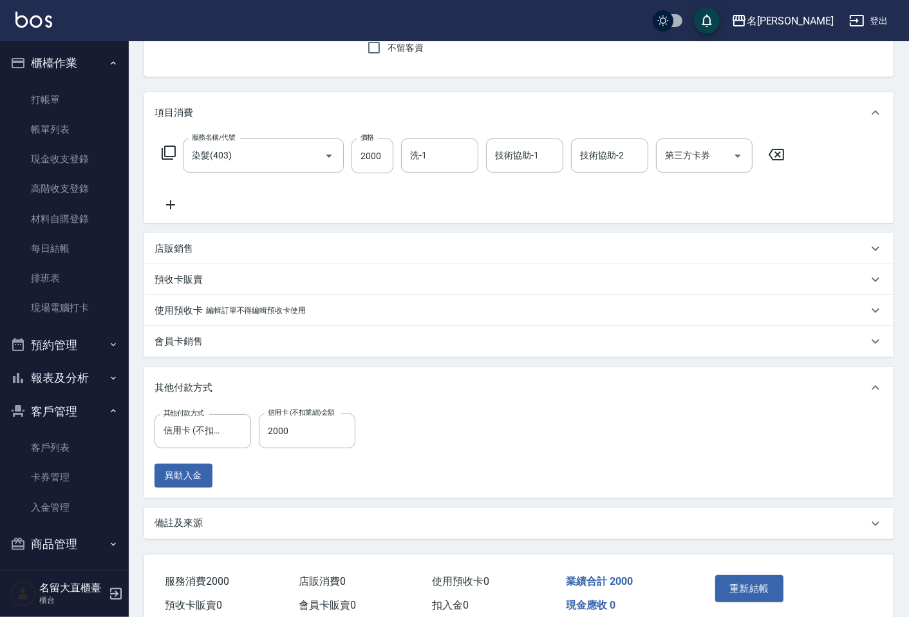
scroll to position [178, 0]
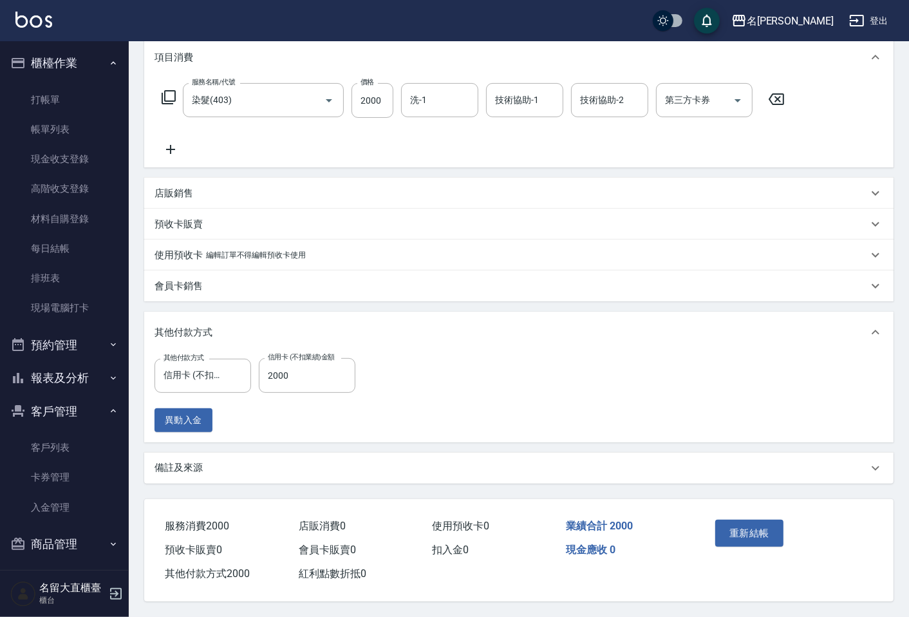
click at [176, 470] on p "備註及來源" at bounding box center [179, 468] width 48 height 14
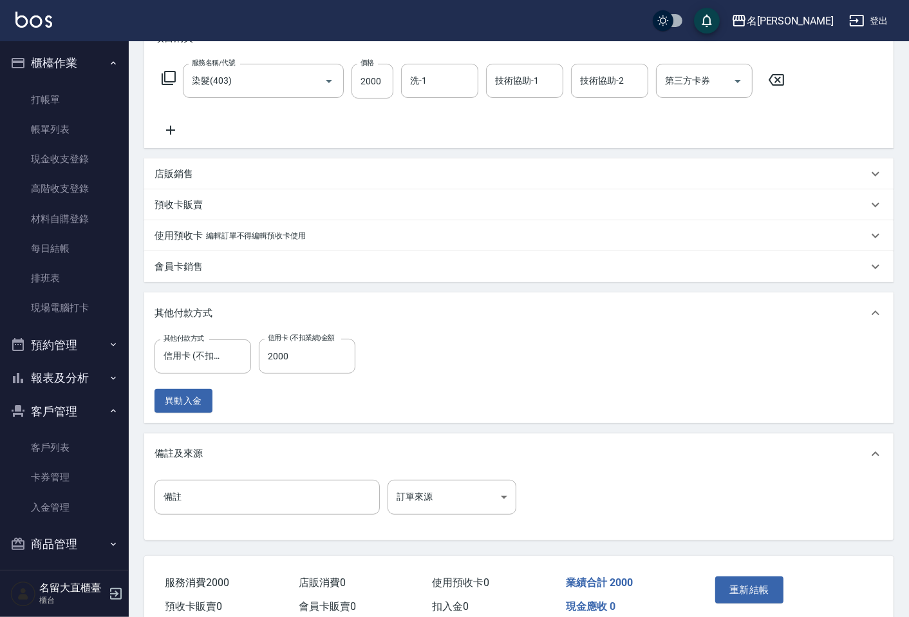
scroll to position [254, 0]
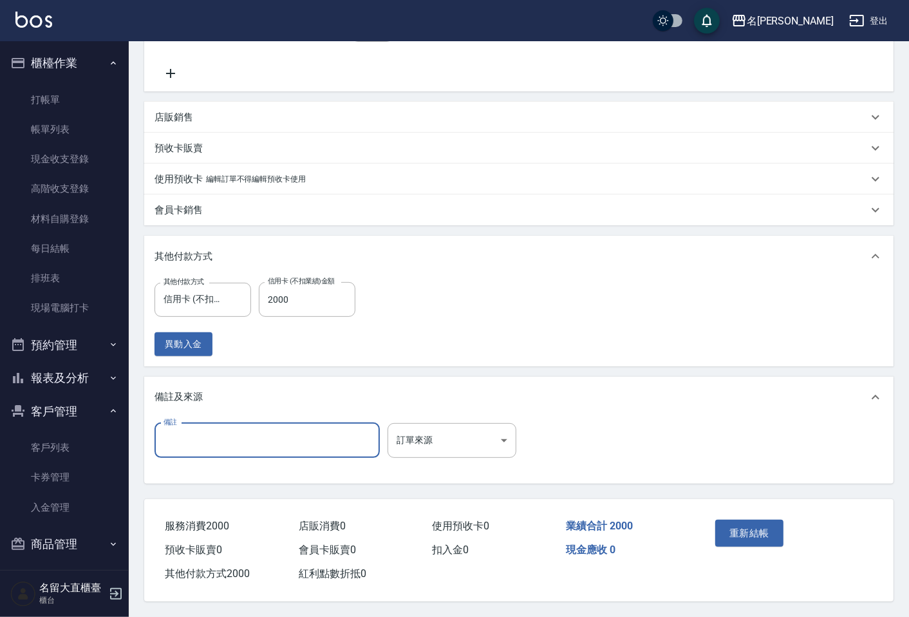
click at [202, 436] on input "備註" at bounding box center [267, 440] width 225 height 35
type input "7/16+9%上髮中 蒸350燈10分 7/16+0.11 10:1 +9%上髮尾 接著7/16+9%上髮根等10分"
click at [754, 529] on button "重新結帳" at bounding box center [749, 533] width 68 height 27
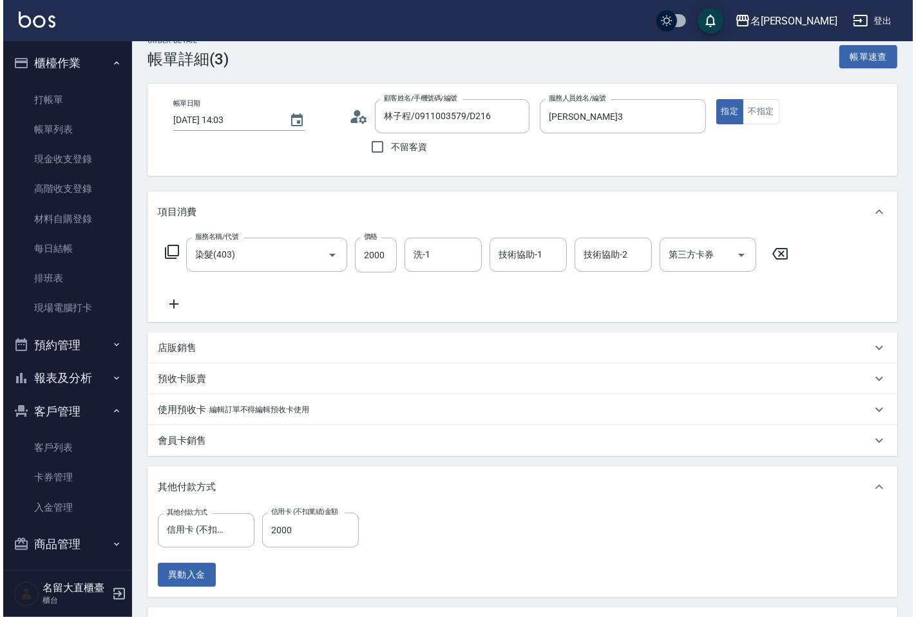
scroll to position [0, 0]
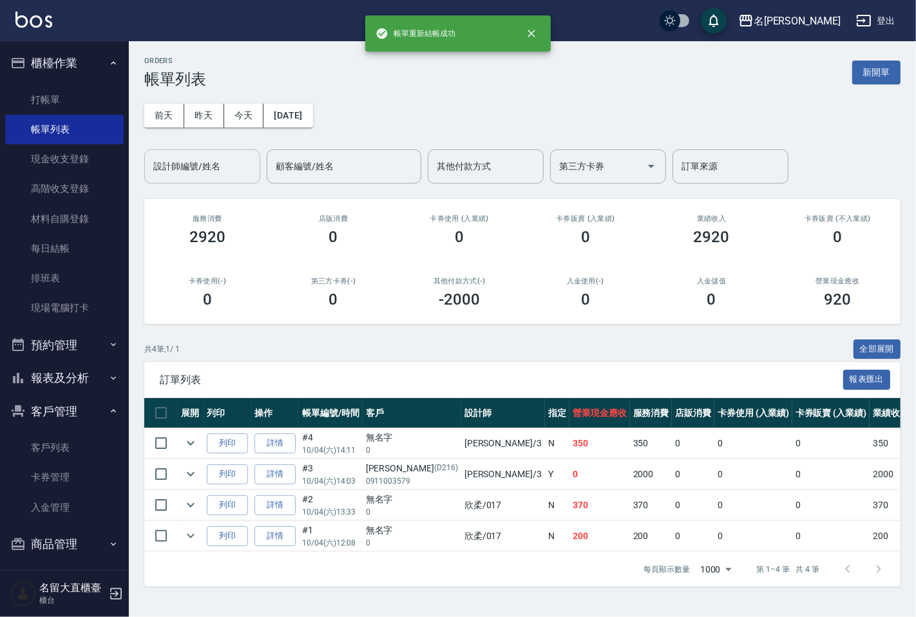
click at [185, 165] on input "設計師編號/姓名" at bounding box center [202, 166] width 104 height 23
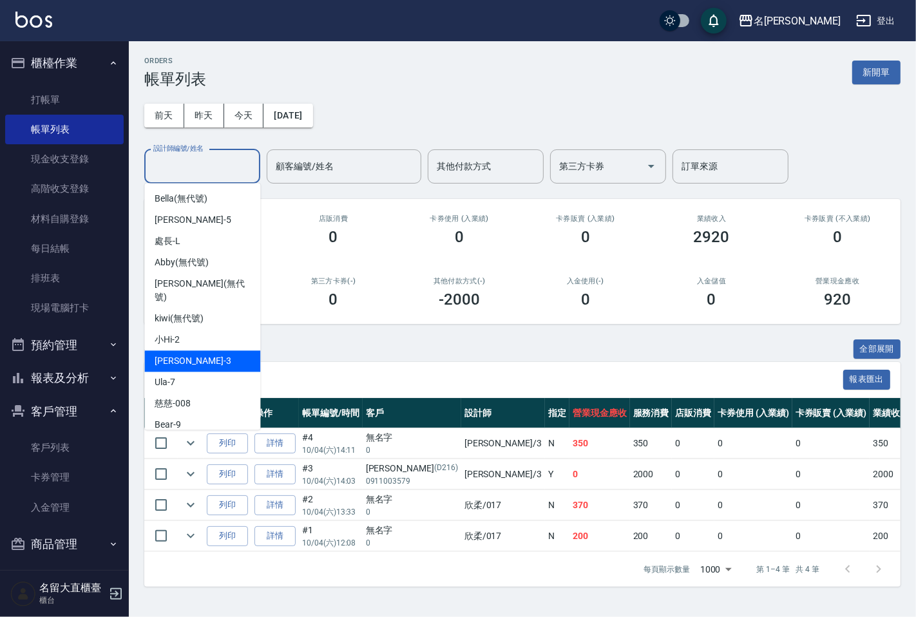
click at [183, 354] on span "[PERSON_NAME]3" at bounding box center [193, 361] width 76 height 14
type input "[PERSON_NAME]3"
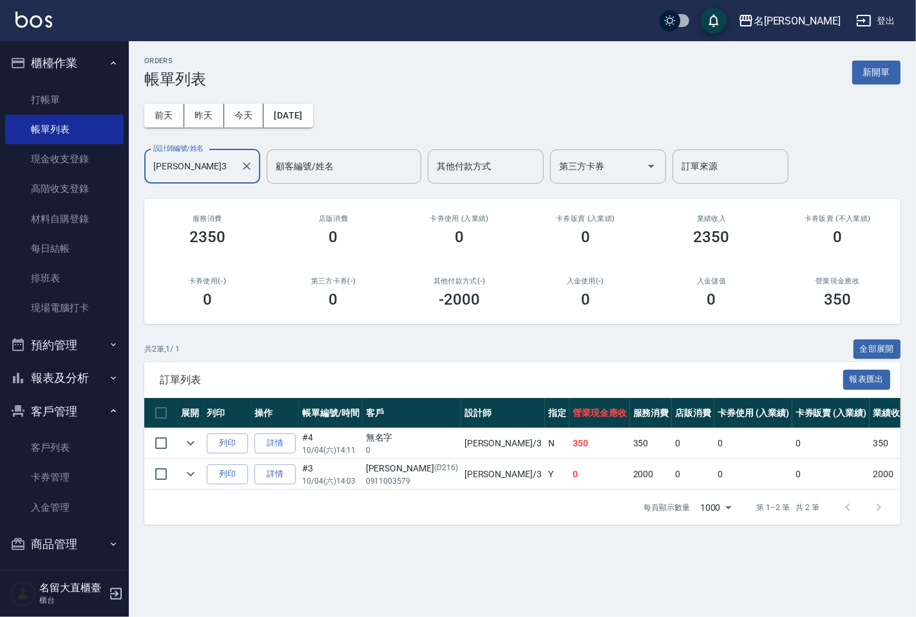
scroll to position [5, 0]
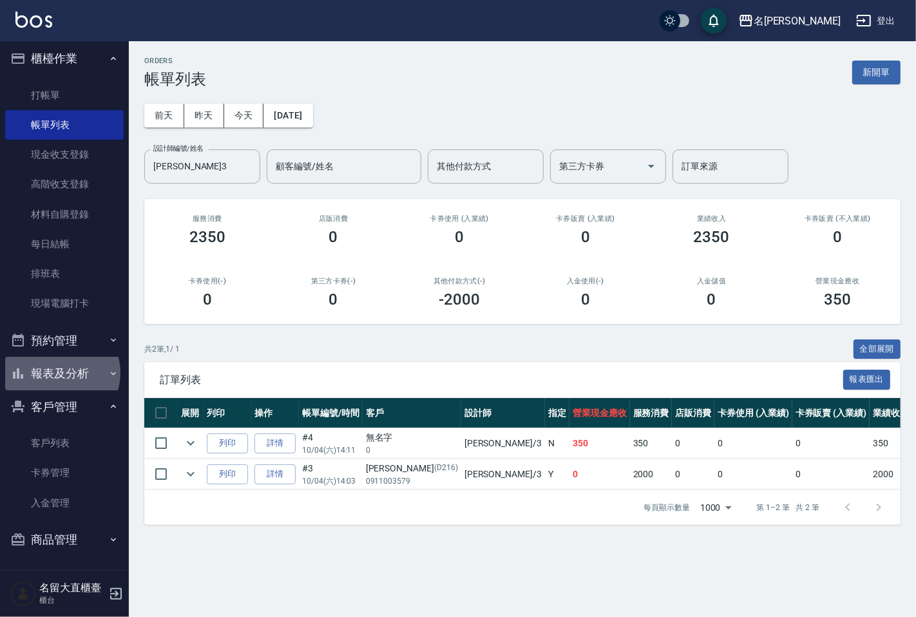
click at [59, 372] on button "報表及分析" at bounding box center [64, 373] width 118 height 33
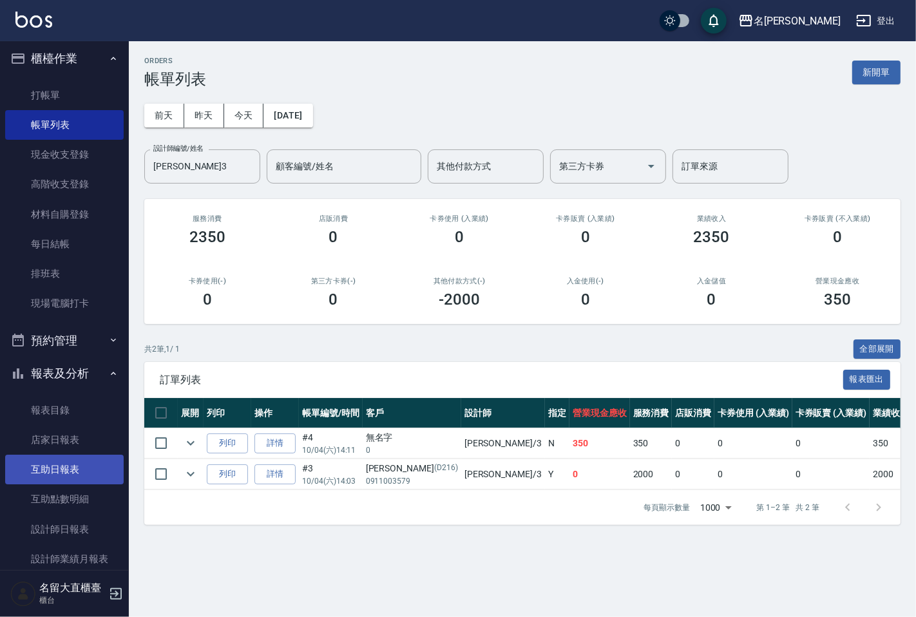
scroll to position [76, 0]
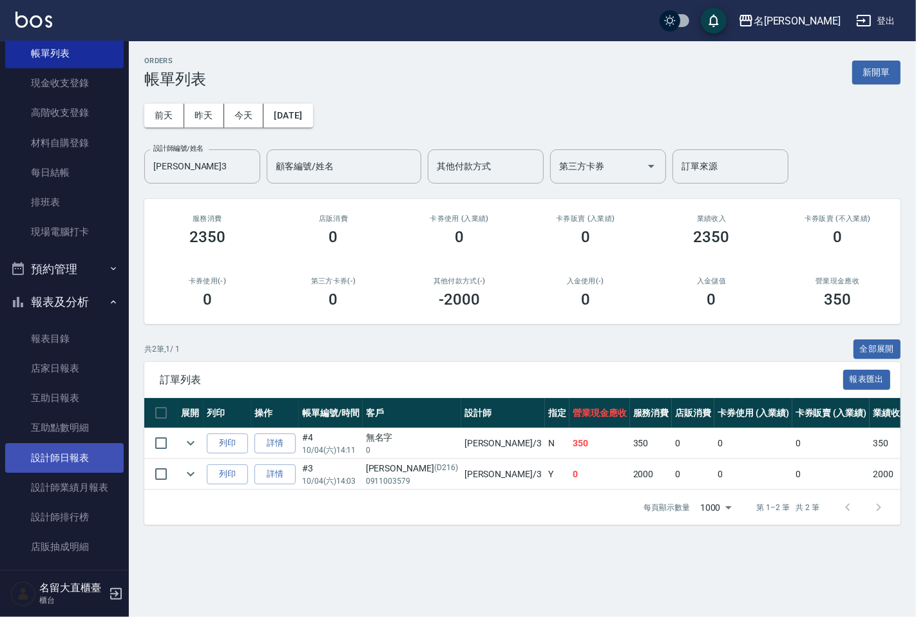
click at [44, 455] on link "設計師日報表" at bounding box center [64, 458] width 118 height 30
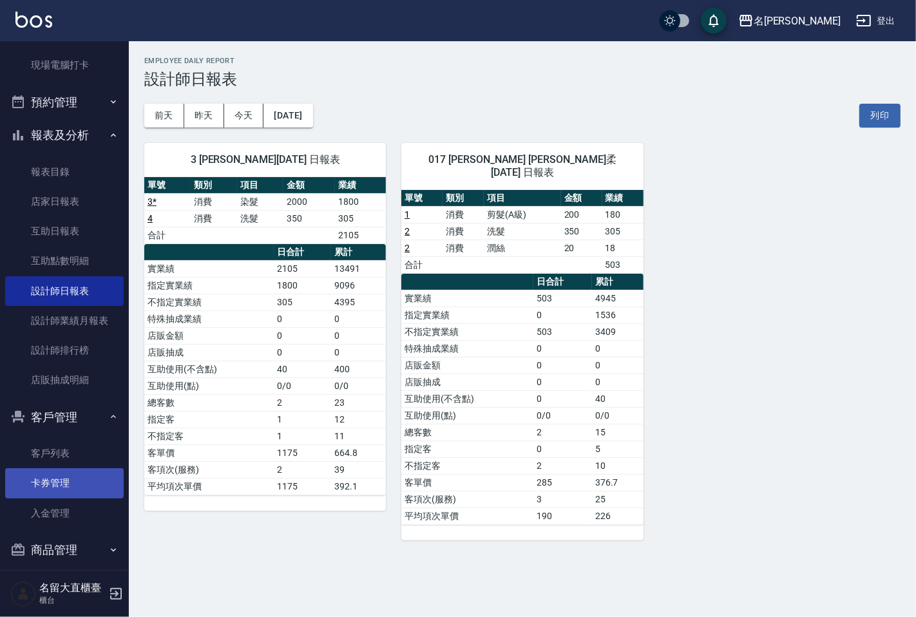
scroll to position [253, 0]
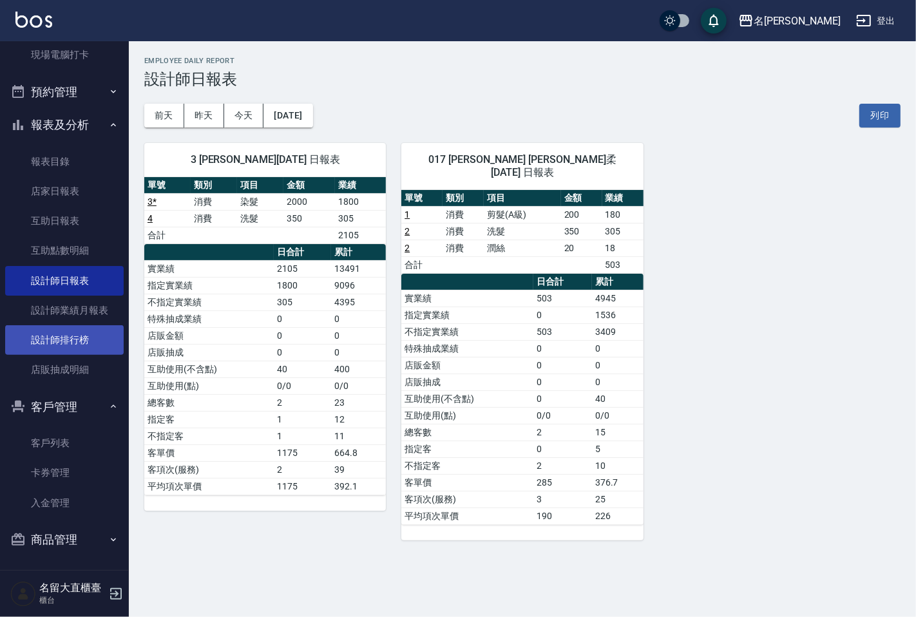
click at [80, 346] on link "設計師排行榜" at bounding box center [64, 340] width 118 height 30
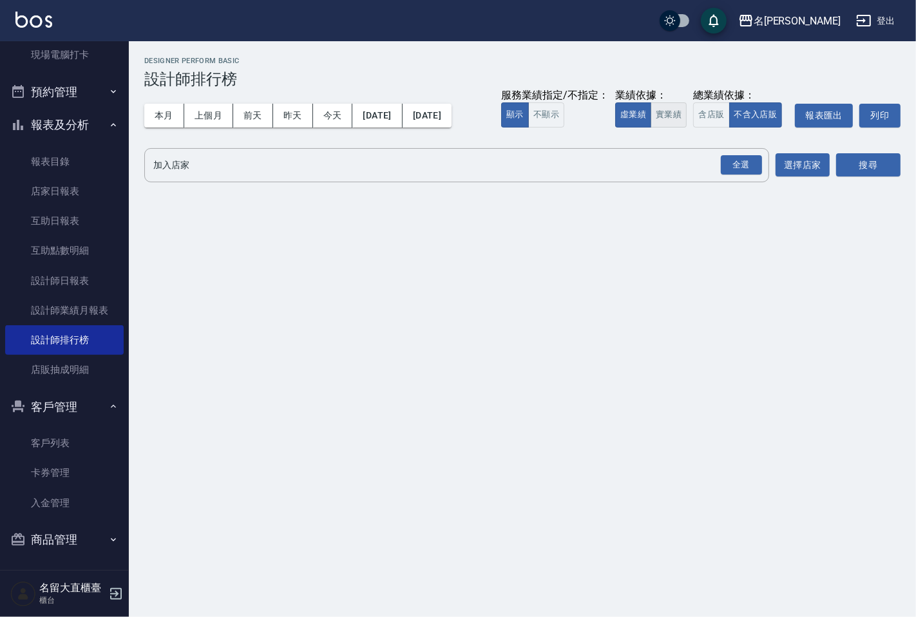
click at [654, 113] on button "實業績" at bounding box center [668, 114] width 36 height 25
click at [753, 162] on div "全選" at bounding box center [740, 165] width 41 height 20
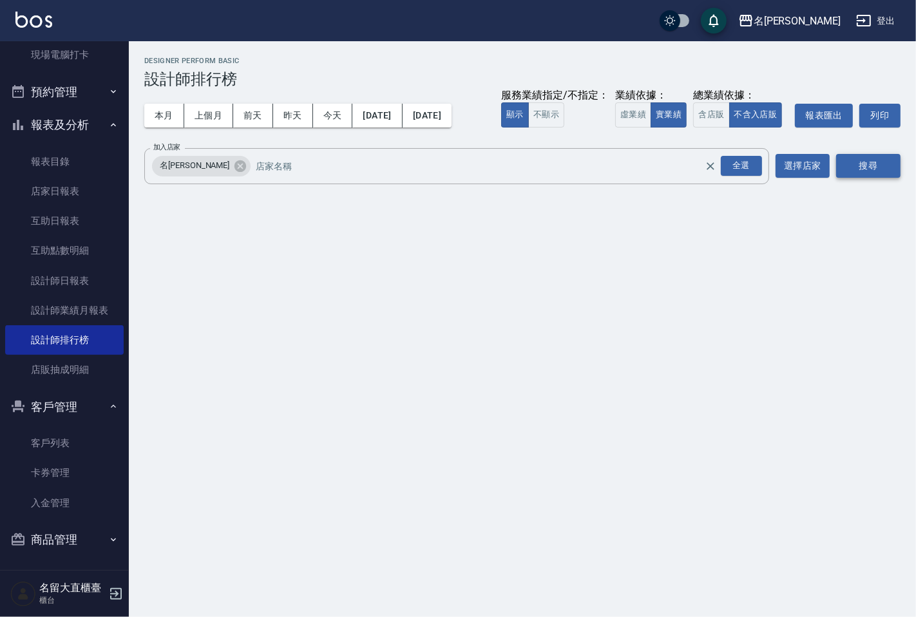
click at [851, 165] on button "搜尋" at bounding box center [868, 166] width 64 height 24
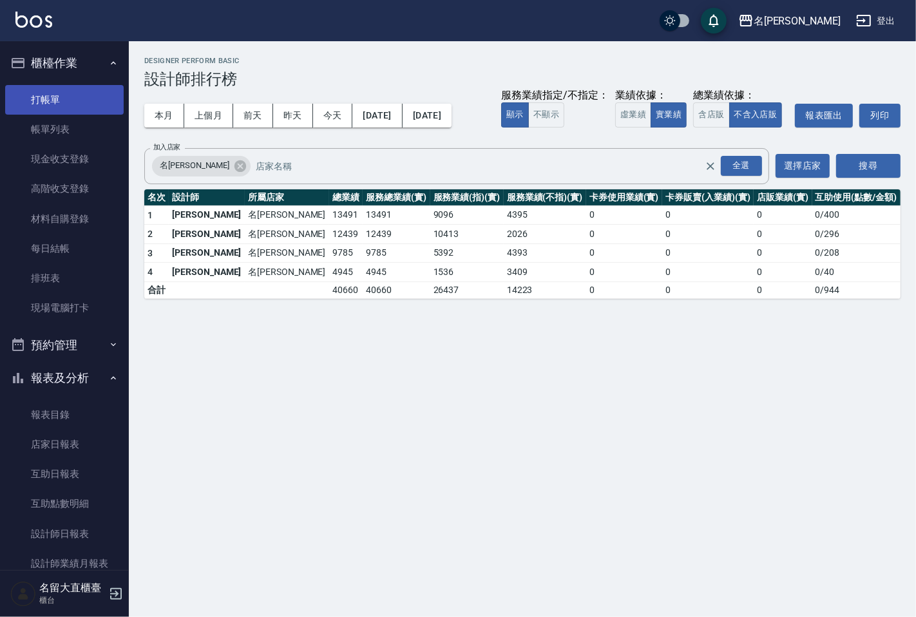
click at [67, 97] on link "打帳單" at bounding box center [64, 100] width 118 height 30
